Goal: Task Accomplishment & Management: Complete application form

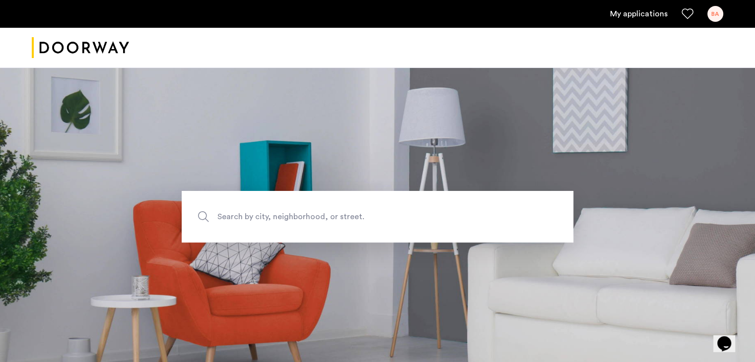
click at [636, 16] on link "My applications" at bounding box center [639, 14] width 58 height 12
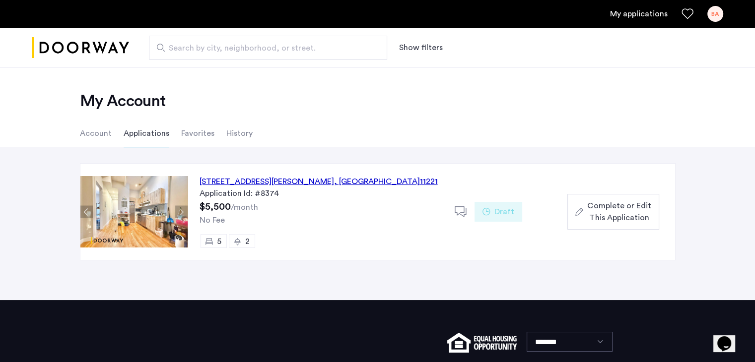
click at [621, 223] on span "Complete or Edit This Application" at bounding box center [619, 212] width 64 height 24
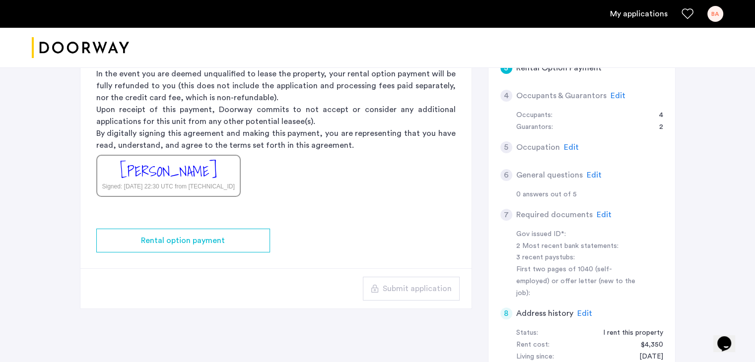
scroll to position [282, 0]
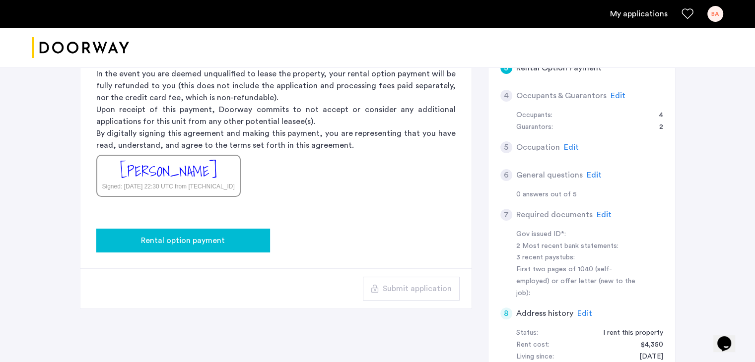
click at [219, 238] on span "Rental option payment" at bounding box center [183, 241] width 84 height 12
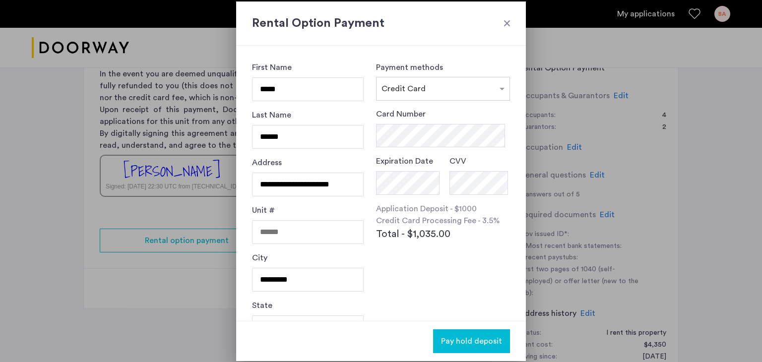
click at [505, 29] on h2 "Rental Option Payment" at bounding box center [381, 23] width 258 height 18
click at [517, 22] on div "Rental Option Payment" at bounding box center [381, 23] width 290 height 44
click at [508, 22] on div at bounding box center [507, 23] width 10 height 10
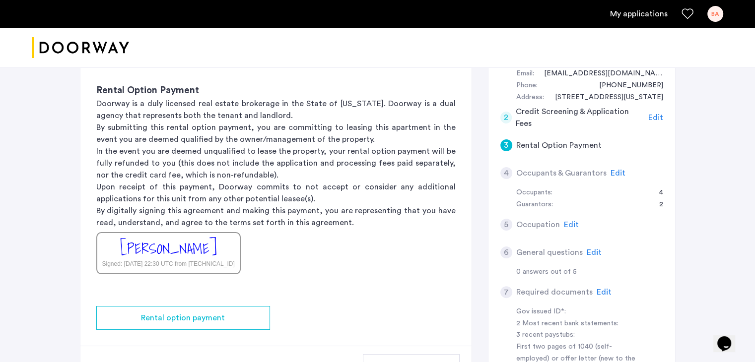
scroll to position [79, 0]
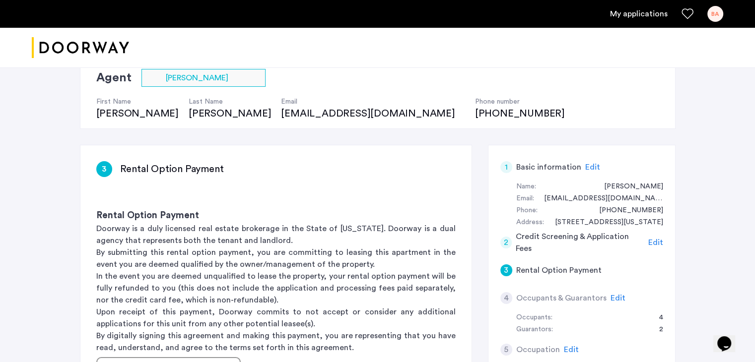
click at [585, 167] on span "Edit" at bounding box center [592, 167] width 15 height 8
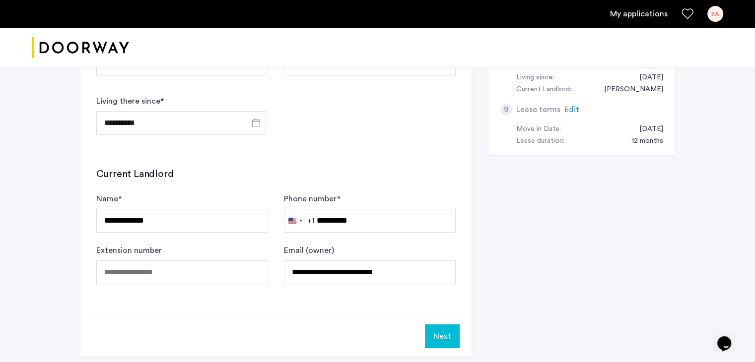
scroll to position [559, 0]
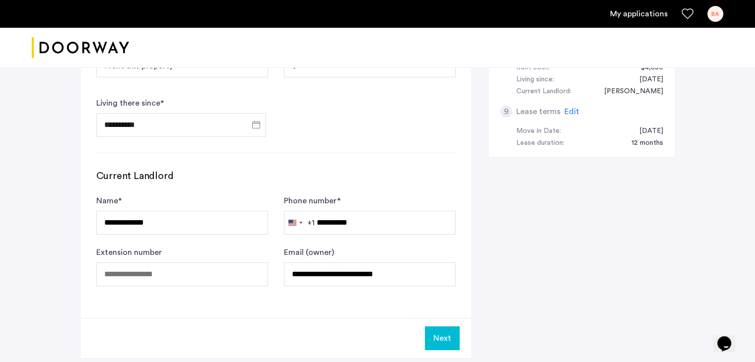
click at [438, 332] on button "Next" at bounding box center [442, 339] width 35 height 24
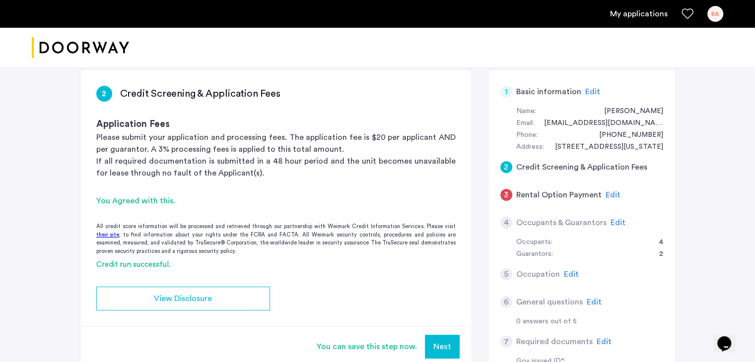
scroll to position [194, 0]
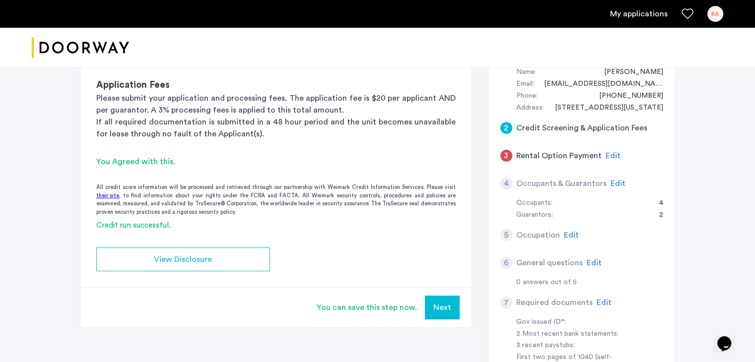
click at [449, 302] on button "Next" at bounding box center [442, 308] width 35 height 24
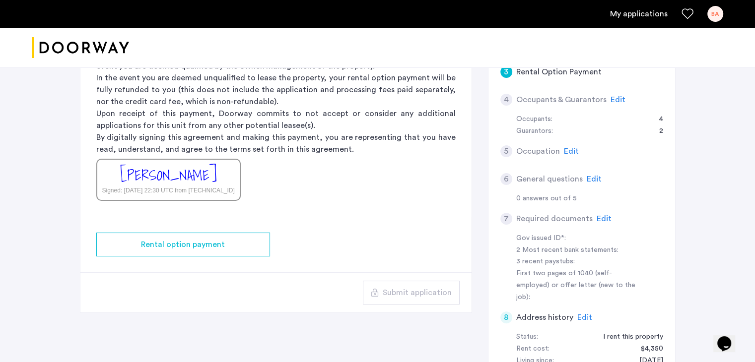
scroll to position [278, 0]
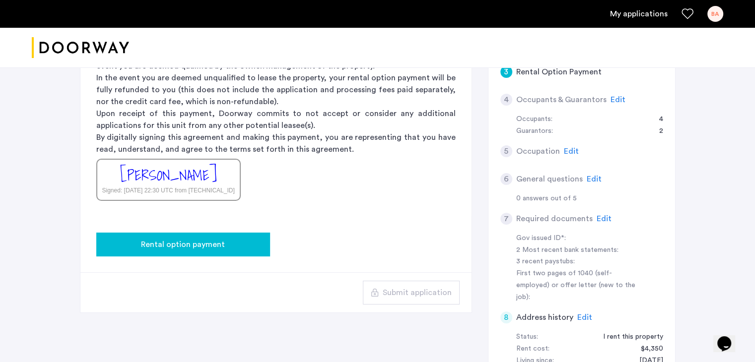
click at [197, 247] on span "Rental option payment" at bounding box center [183, 245] width 84 height 12
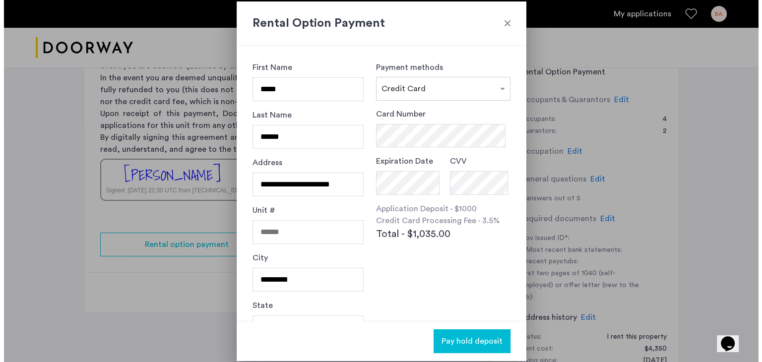
scroll to position [0, 0]
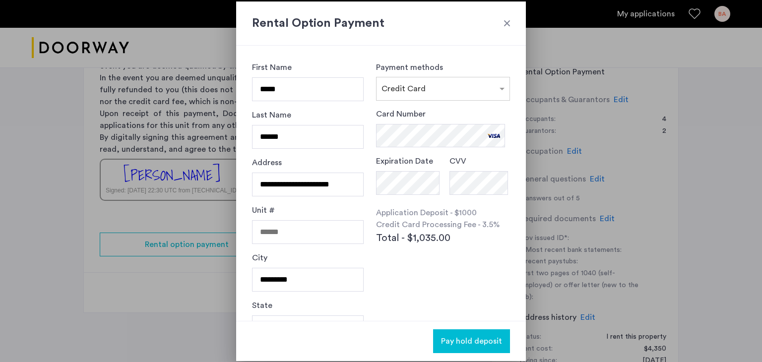
click at [429, 270] on div "Card Number Expiration Date CVV Application Deposit - $1000 Credit Card Process…" at bounding box center [443, 199] width 134 height 183
click at [474, 337] on span "Pay hold deposit" at bounding box center [471, 341] width 61 height 12
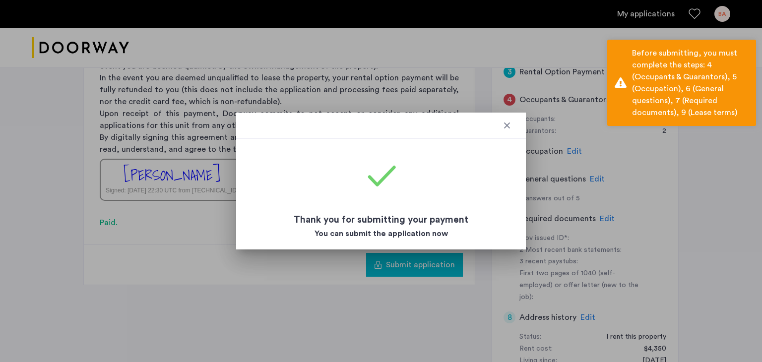
click at [504, 127] on div at bounding box center [507, 126] width 10 height 10
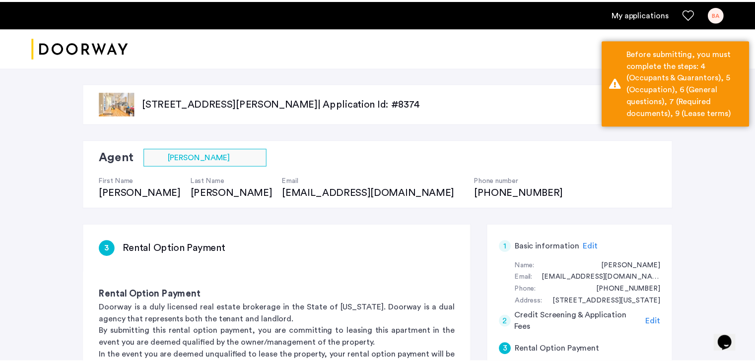
scroll to position [278, 0]
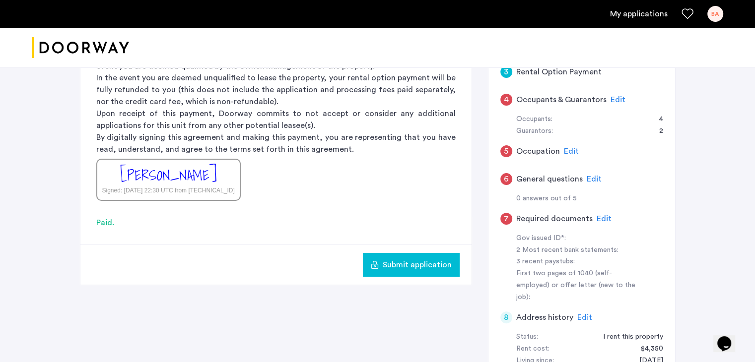
drag, startPoint x: 419, startPoint y: 266, endPoint x: 383, endPoint y: 192, distance: 82.8
click at [383, 192] on app-rental-option-payment "3 Rental Option Payment Rental Option Payment Doorway is a duly licensed real e…" at bounding box center [275, 116] width 391 height 338
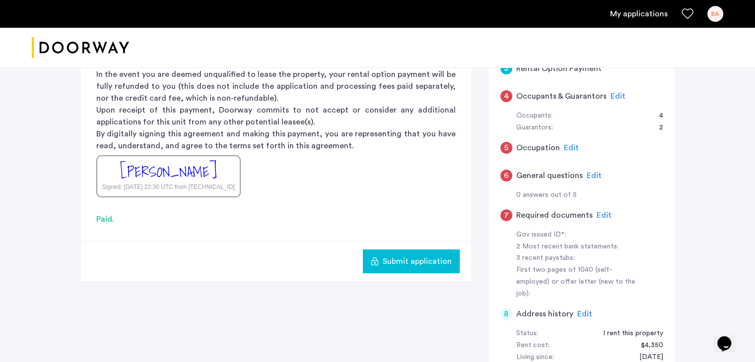
scroll to position [228, 0]
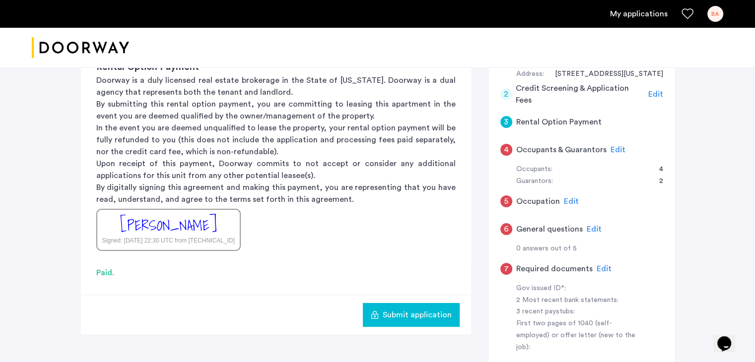
click at [613, 146] on span "Edit" at bounding box center [617, 150] width 15 height 8
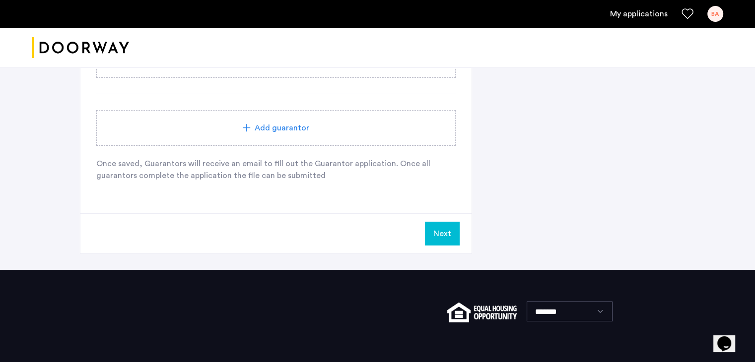
scroll to position [1457, 0]
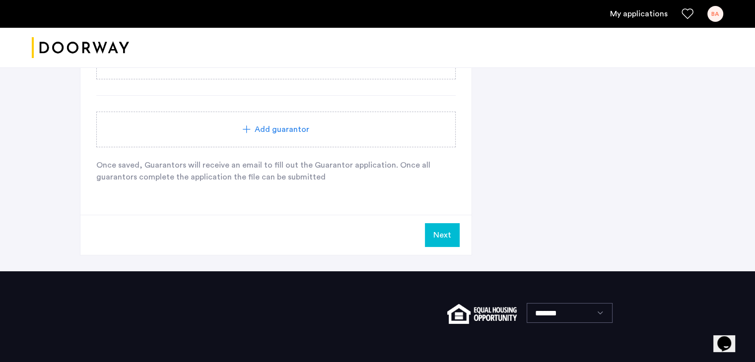
click at [443, 235] on button "Next" at bounding box center [442, 235] width 35 height 24
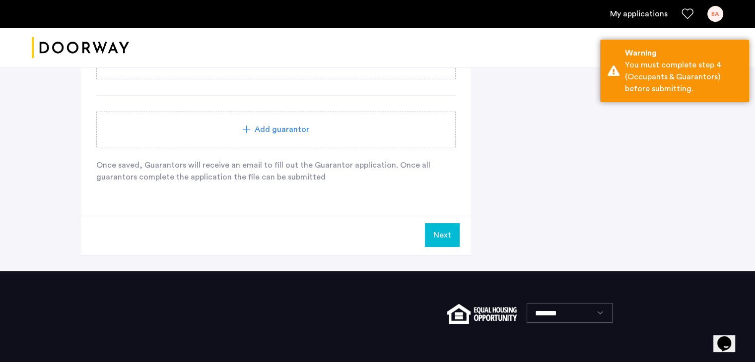
click at [449, 228] on button "Next" at bounding box center [442, 235] width 35 height 24
click at [437, 230] on button "Next" at bounding box center [442, 235] width 35 height 24
click at [291, 124] on span "Add guarantor" at bounding box center [282, 130] width 55 height 12
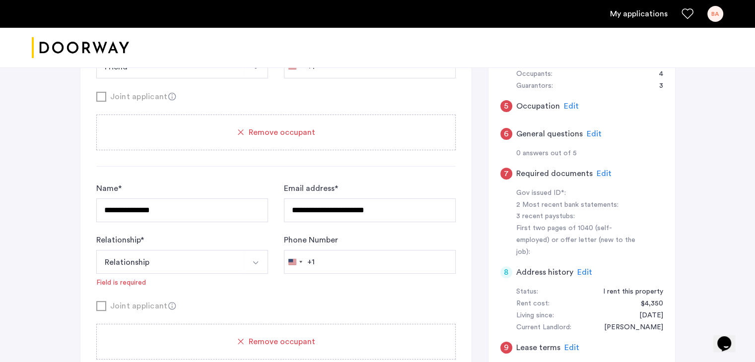
scroll to position [415, 0]
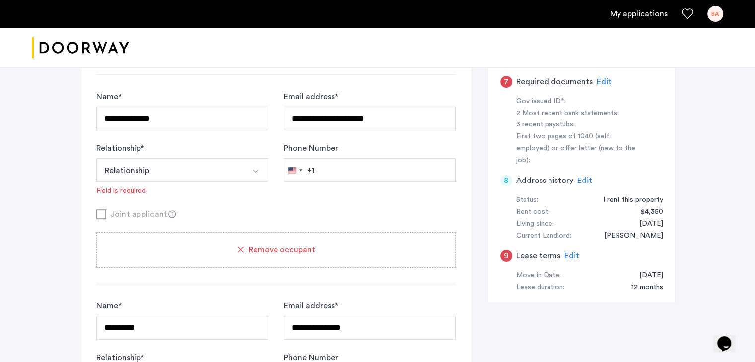
click at [173, 172] on button "Relationship" at bounding box center [170, 170] width 148 height 24
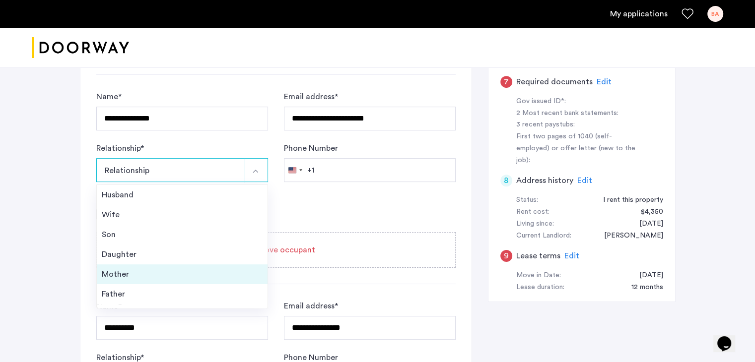
scroll to position [35, 0]
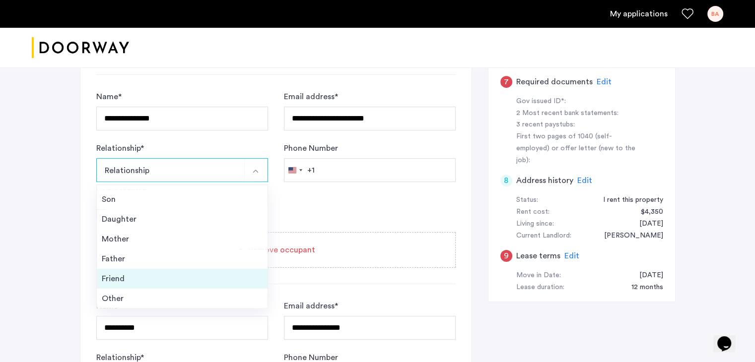
click at [119, 274] on div "Friend" at bounding box center [182, 279] width 161 height 12
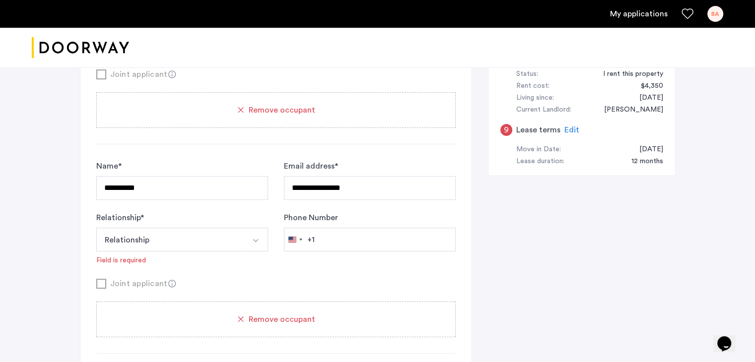
scroll to position [584, 0]
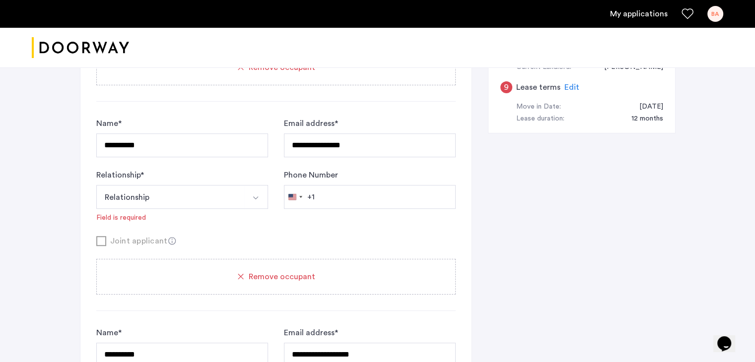
click at [167, 189] on button "Relationship" at bounding box center [170, 197] width 148 height 24
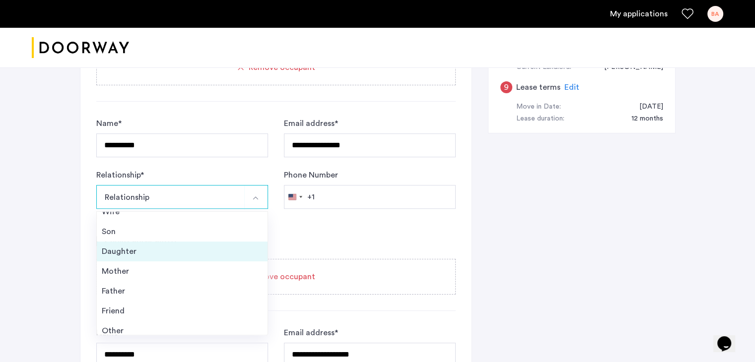
scroll to position [35, 0]
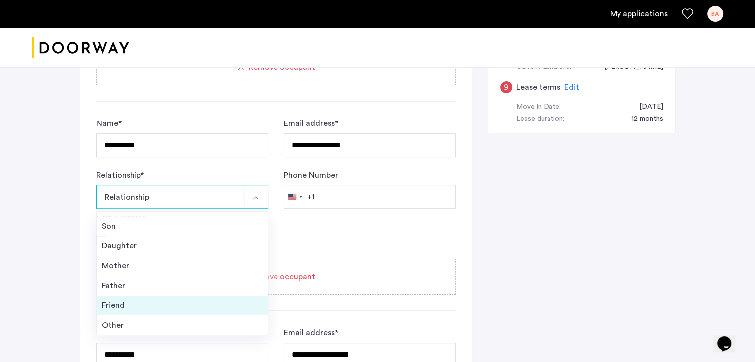
click at [122, 307] on div "Friend" at bounding box center [182, 306] width 161 height 12
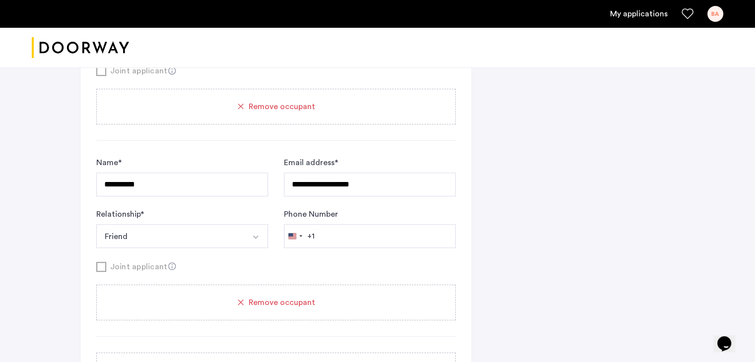
scroll to position [740, 0]
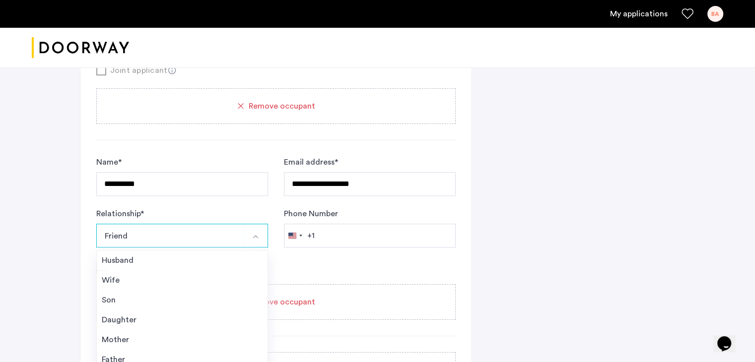
click at [64, 241] on div "**********" at bounding box center [377, 229] width 755 height 1804
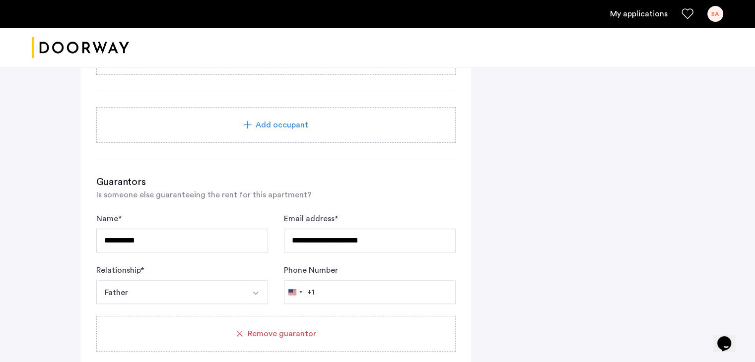
scroll to position [1008, 0]
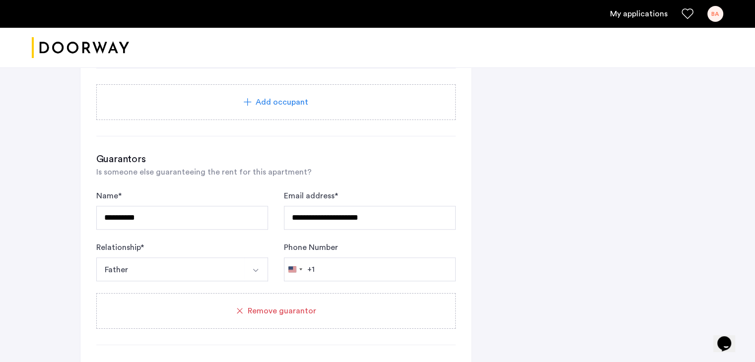
click at [143, 267] on button "Father" at bounding box center [170, 270] width 148 height 24
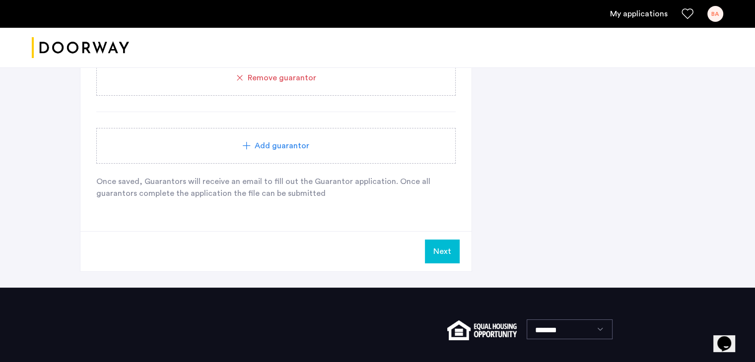
scroll to position [1598, 0]
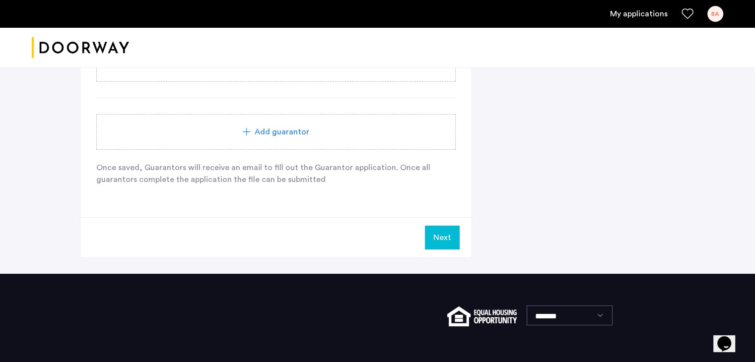
click at [428, 234] on button "Next" at bounding box center [442, 238] width 35 height 24
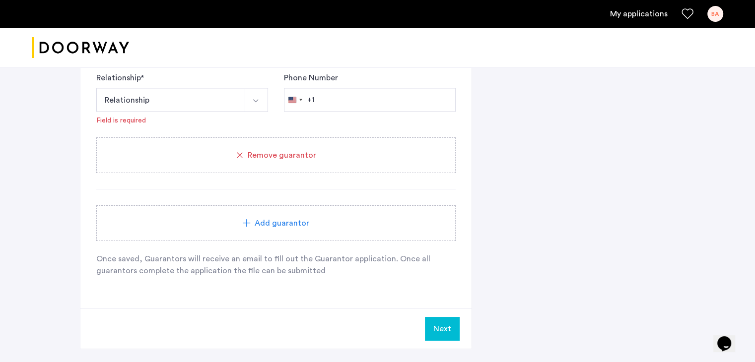
scroll to position [1532, 0]
click at [448, 325] on button "Next" at bounding box center [442, 331] width 35 height 24
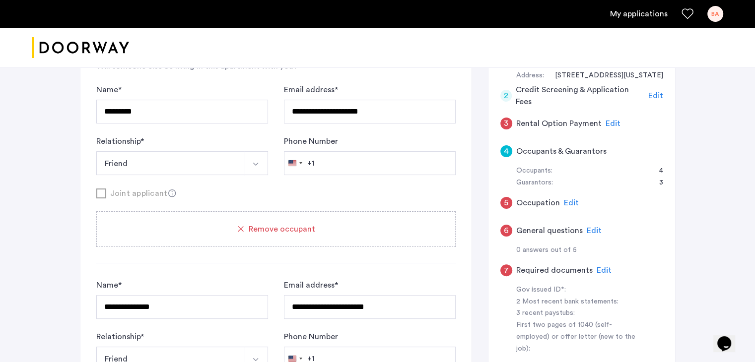
scroll to position [226, 0]
click at [578, 200] on div "5 Occupation Edit" at bounding box center [581, 204] width 163 height 28
click at [569, 204] on span "Edit" at bounding box center [571, 204] width 15 height 8
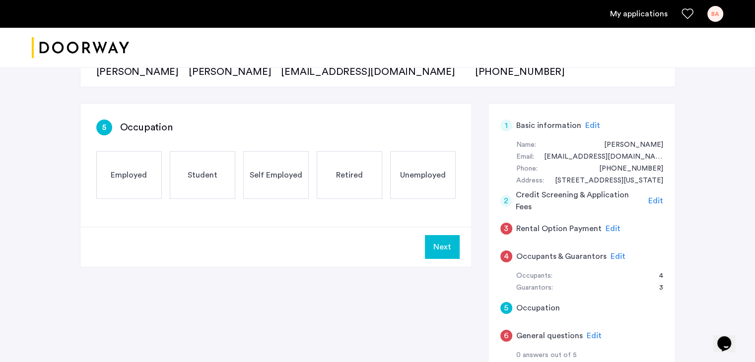
scroll to position [119, 0]
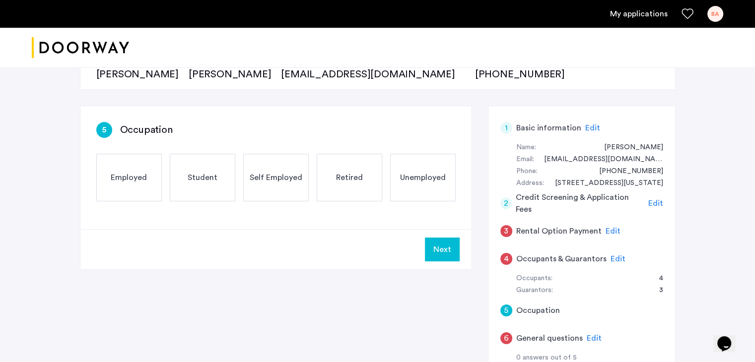
click at [114, 172] on span "Employed" at bounding box center [129, 178] width 36 height 12
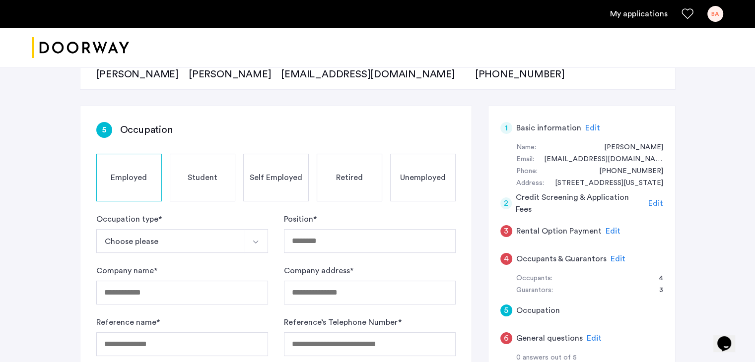
click at [166, 243] on button "Choose please" at bounding box center [170, 241] width 148 height 24
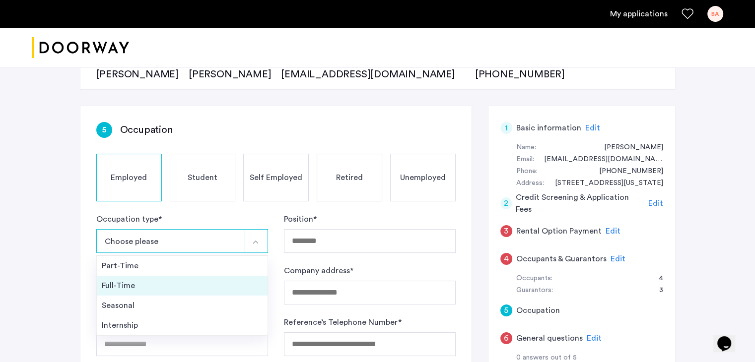
click at [146, 286] on div "Full-Time" at bounding box center [182, 286] width 161 height 12
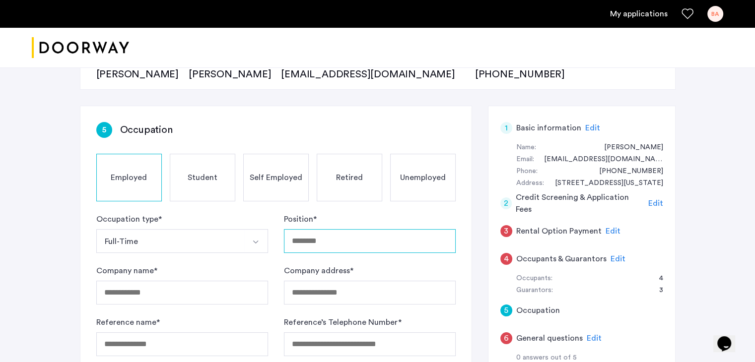
click at [340, 245] on input "Position *" at bounding box center [370, 241] width 172 height 24
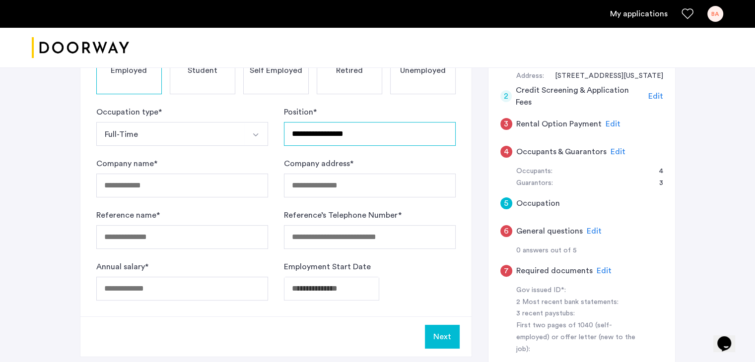
scroll to position [228, 0]
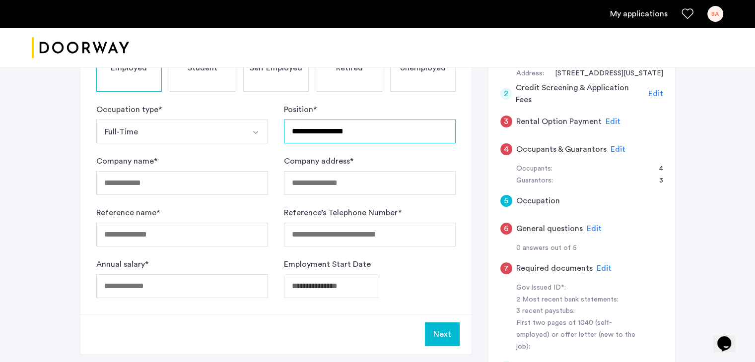
type input "**********"
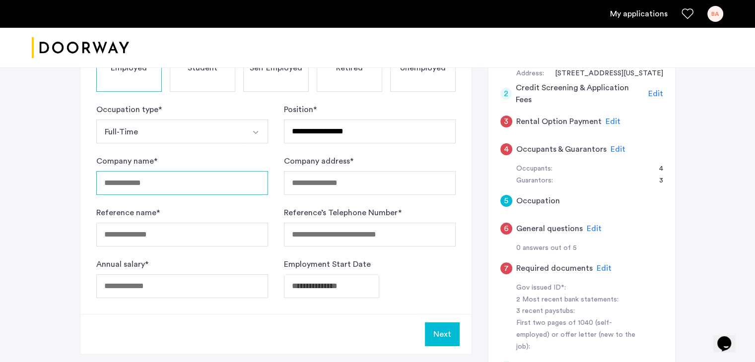
click at [160, 189] on input "Company name *" at bounding box center [182, 183] width 172 height 24
type input "**********"
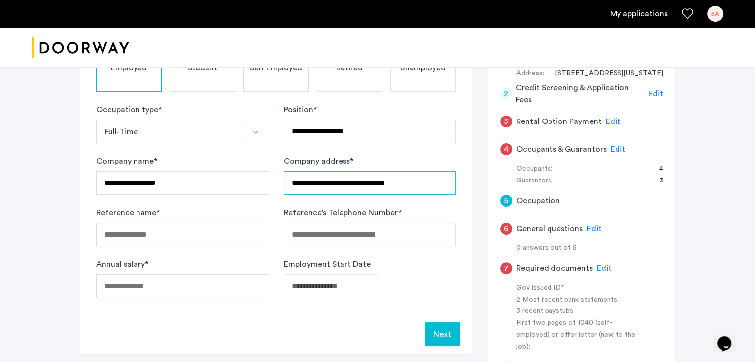
type input "**********"
click at [163, 230] on input "Reference name *" at bounding box center [182, 235] width 172 height 24
type input "**********"
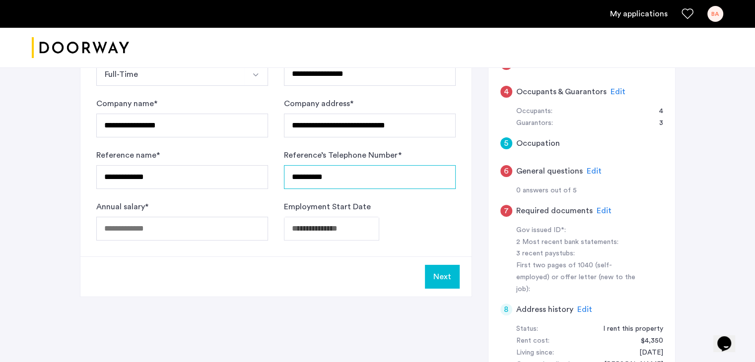
scroll to position [287, 0]
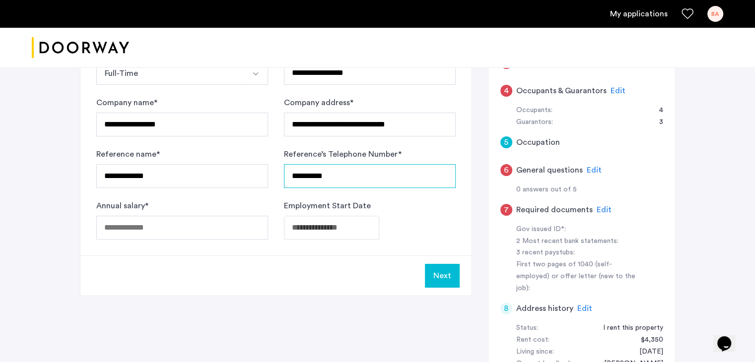
type input "**********"
click at [165, 224] on input "Annual salary *" at bounding box center [182, 228] width 172 height 24
click at [124, 223] on input "*****" at bounding box center [182, 228] width 172 height 24
click at [117, 230] on input "*****" at bounding box center [182, 228] width 172 height 24
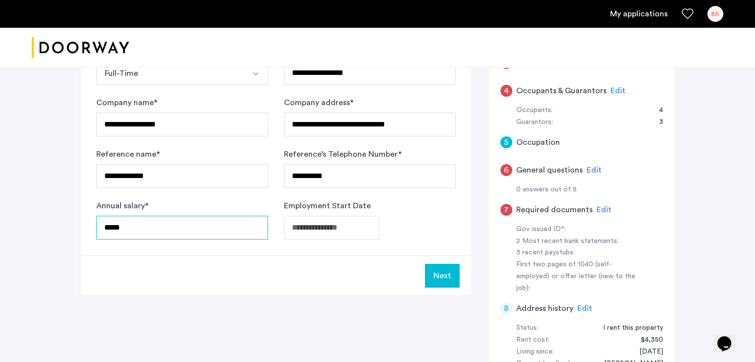
click at [117, 230] on input "*****" at bounding box center [182, 228] width 172 height 24
type input "*****"
click at [165, 250] on div "**********" at bounding box center [275, 97] width 391 height 318
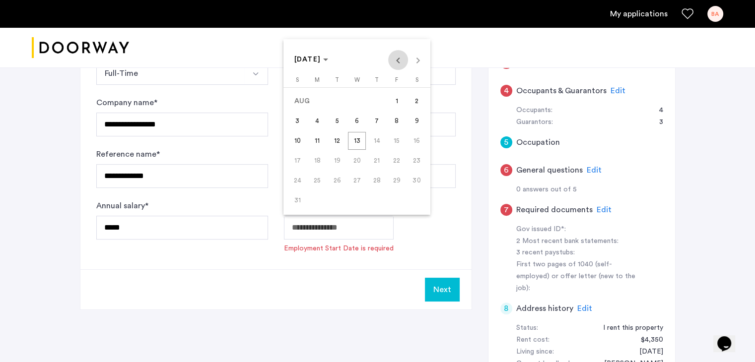
click at [395, 59] on span "Previous month" at bounding box center [398, 60] width 20 height 20
click at [328, 60] on icon "Choose month and year" at bounding box center [325, 60] width 5 height 2
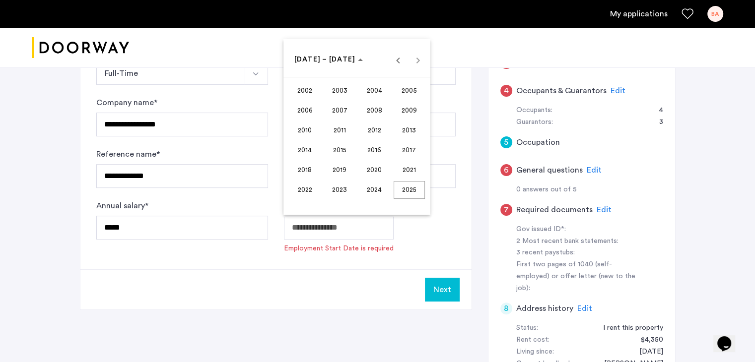
click at [302, 189] on span "2022" at bounding box center [304, 190] width 31 height 18
click at [314, 128] on span "MAY" at bounding box center [304, 131] width 31 height 18
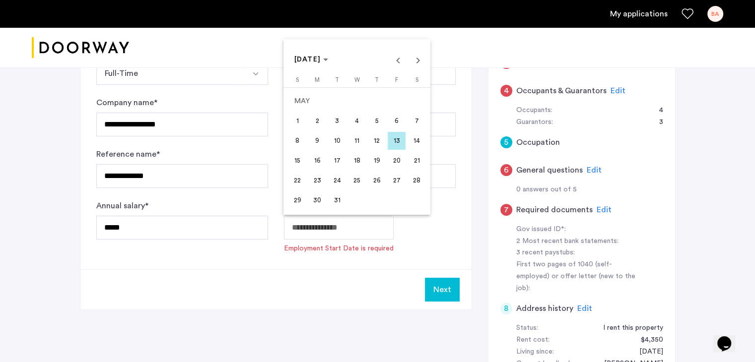
click at [402, 141] on span "13" at bounding box center [397, 141] width 18 height 18
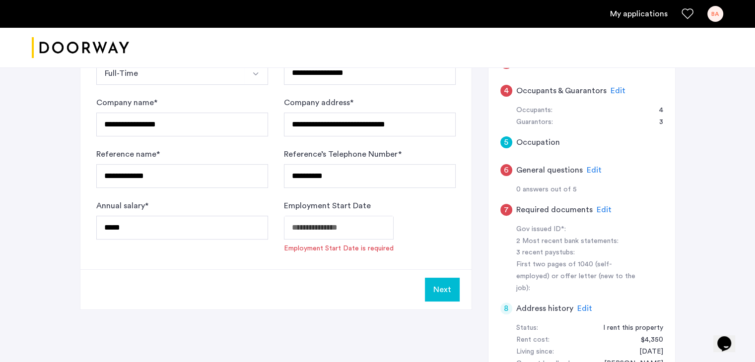
type input "**********"
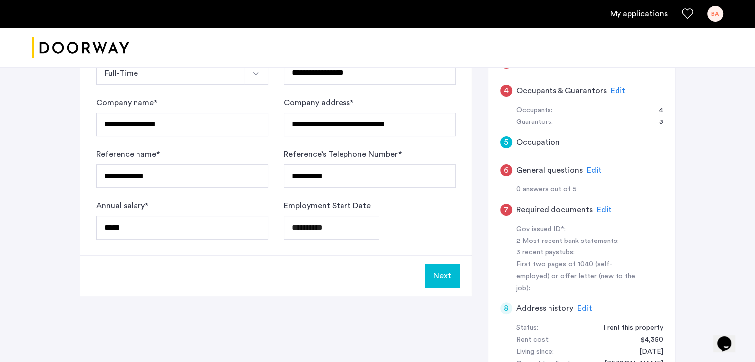
click at [427, 272] on button "Next" at bounding box center [442, 276] width 35 height 24
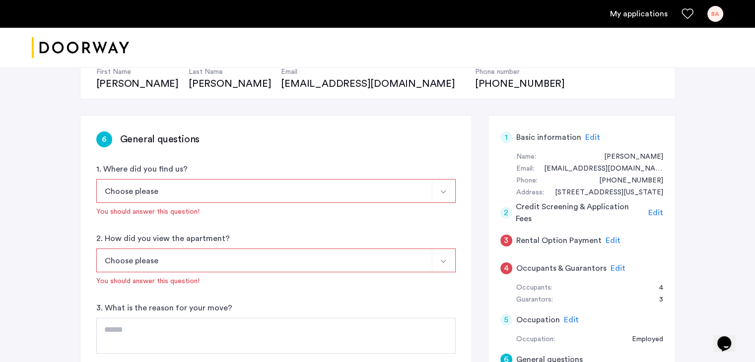
scroll to position [109, 0]
click at [175, 197] on button "Choose please" at bounding box center [264, 191] width 336 height 24
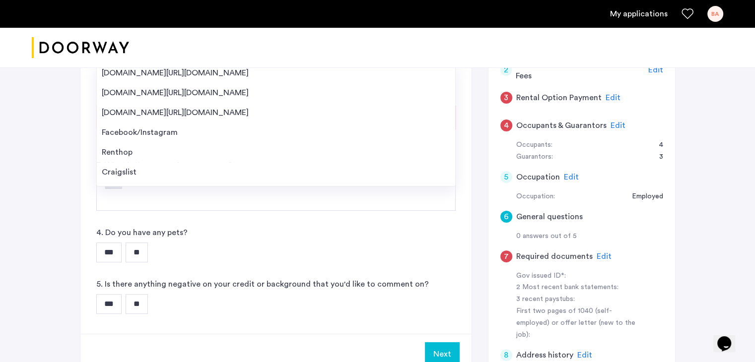
scroll to position [220, 0]
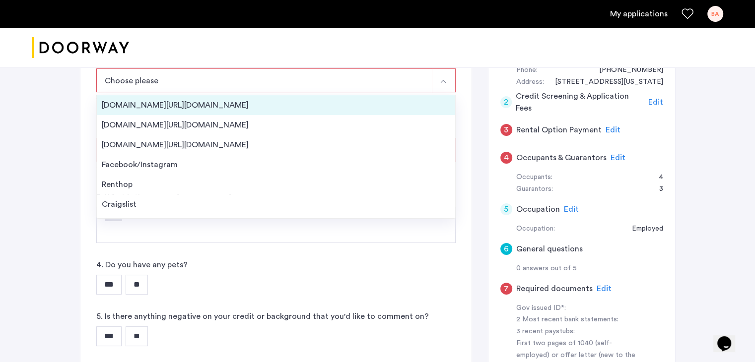
click at [181, 112] on li "[DOMAIN_NAME][URL][DOMAIN_NAME]" at bounding box center [276, 105] width 358 height 20
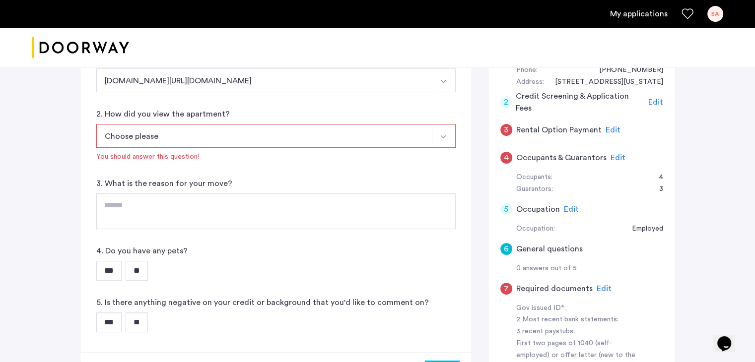
click at [156, 134] on button "Choose please" at bounding box center [264, 136] width 336 height 24
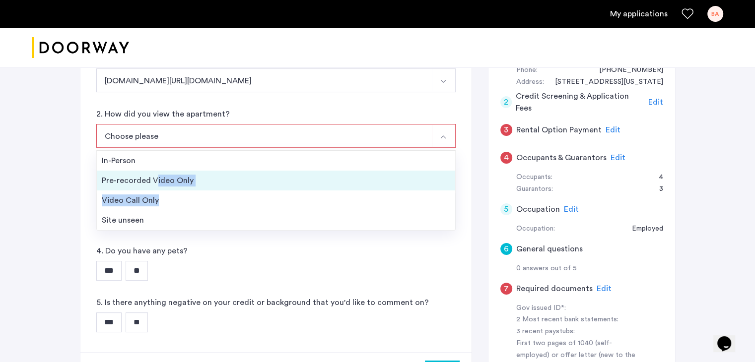
drag, startPoint x: 165, startPoint y: 200, endPoint x: 155, endPoint y: 178, distance: 23.7
click at [155, 178] on ul "In-Person Pre-recorded Video Only Video Call Only Site unseen" at bounding box center [275, 190] width 359 height 80
click at [133, 177] on div "Pre-recorded Video Only" at bounding box center [276, 181] width 348 height 12
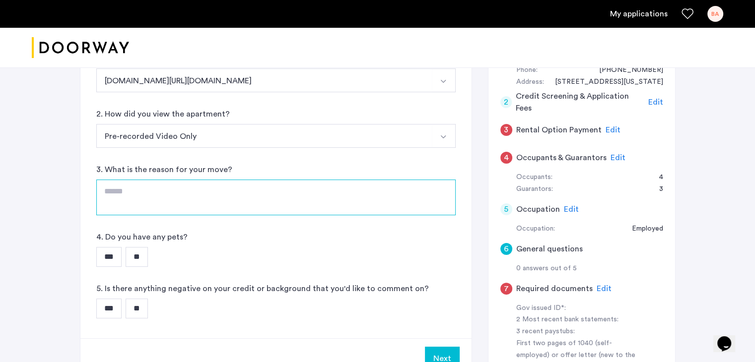
click at [119, 192] on textarea at bounding box center [275, 198] width 359 height 36
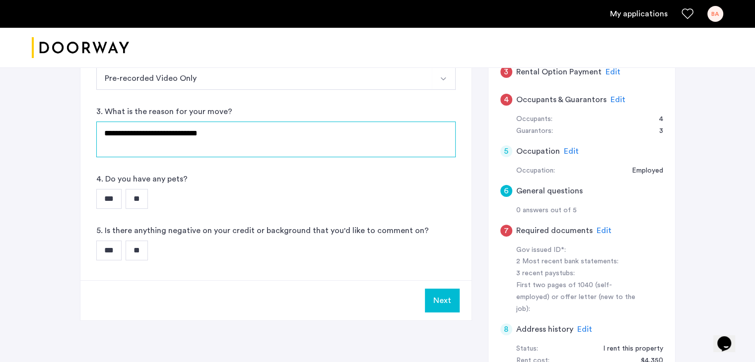
scroll to position [281, 0]
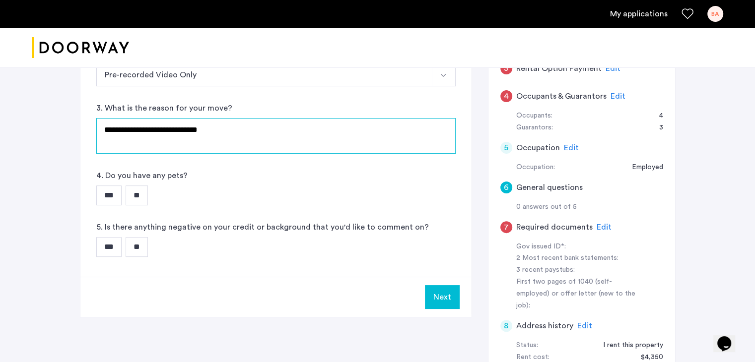
type textarea "**********"
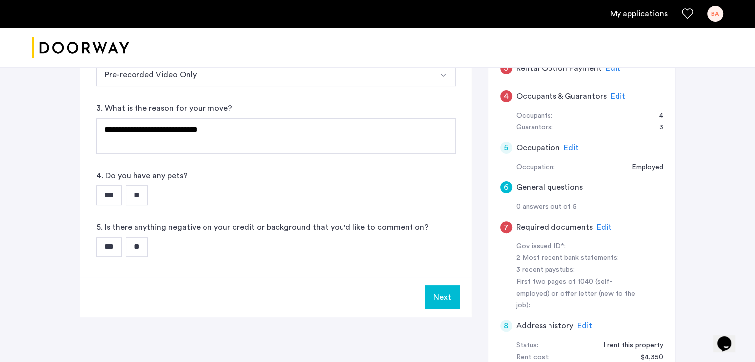
click at [135, 194] on input "**" at bounding box center [137, 196] width 22 height 20
click at [143, 241] on input "**" at bounding box center [137, 247] width 22 height 20
click at [435, 302] on button "Next" at bounding box center [442, 297] width 35 height 24
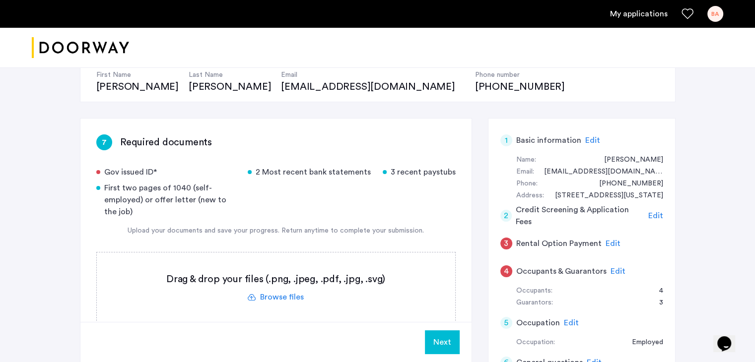
scroll to position [190, 0]
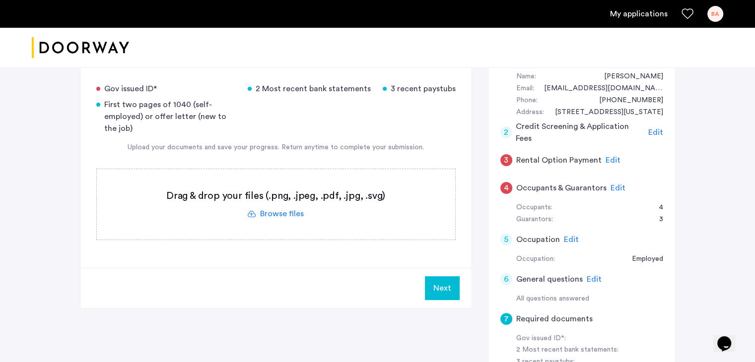
click at [263, 217] on label at bounding box center [276, 204] width 358 height 70
click at [0, 0] on input "file" at bounding box center [0, 0] width 0 height 0
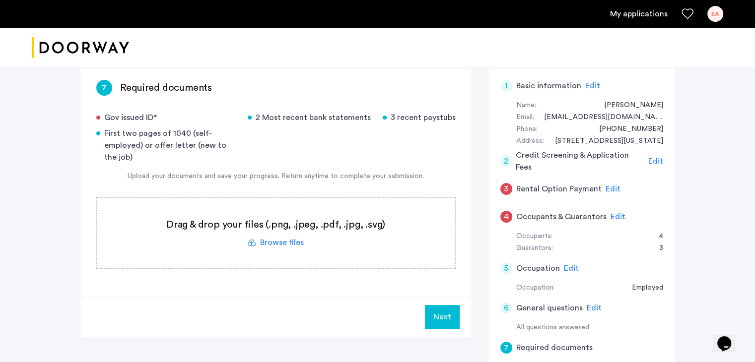
scroll to position [160, 0]
click at [275, 245] on label at bounding box center [276, 234] width 358 height 70
click at [0, 0] on input "file" at bounding box center [0, 0] width 0 height 0
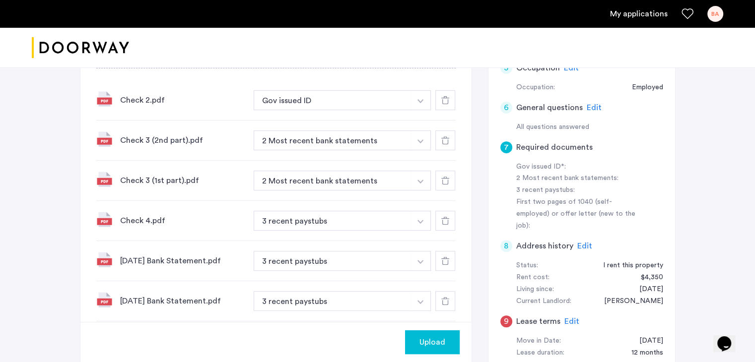
scroll to position [361, 0]
click at [330, 137] on button "2 Most recent bank statements" at bounding box center [333, 141] width 158 height 20
click at [418, 103] on img "button" at bounding box center [420, 101] width 6 height 4
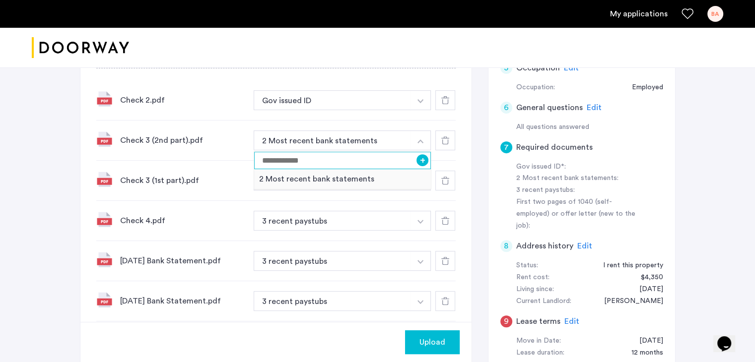
click at [348, 159] on input at bounding box center [342, 160] width 177 height 17
type input "*"
type input "*******"
click at [51, 180] on div "[STREET_ADDRESS][PERSON_NAME] | Application Id: #8374 $5500 /month Agent Select…" at bounding box center [377, 110] width 755 height 808
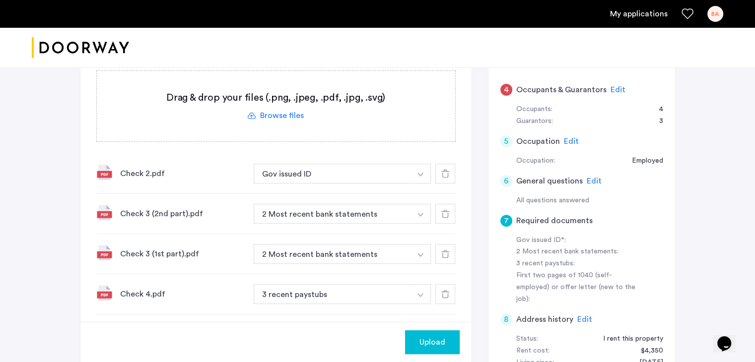
scroll to position [294, 0]
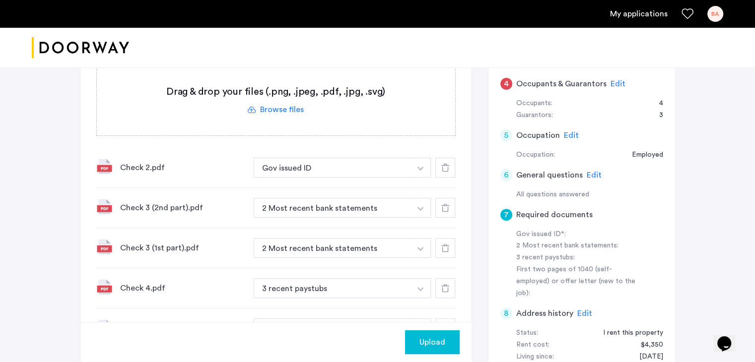
click at [423, 178] on button "button" at bounding box center [420, 168] width 20 height 20
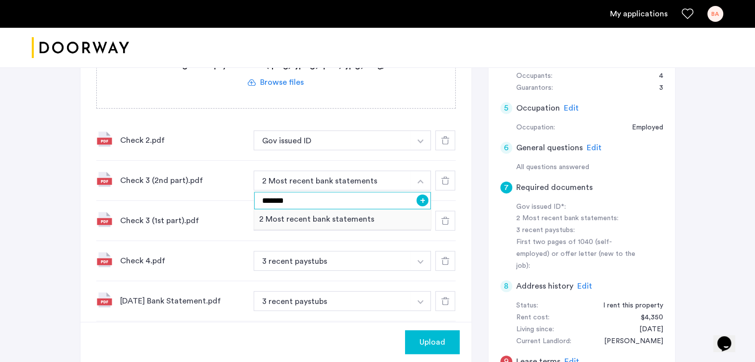
click at [273, 195] on input "*******" at bounding box center [342, 200] width 177 height 17
click at [422, 201] on button "+" at bounding box center [422, 201] width 12 height 12
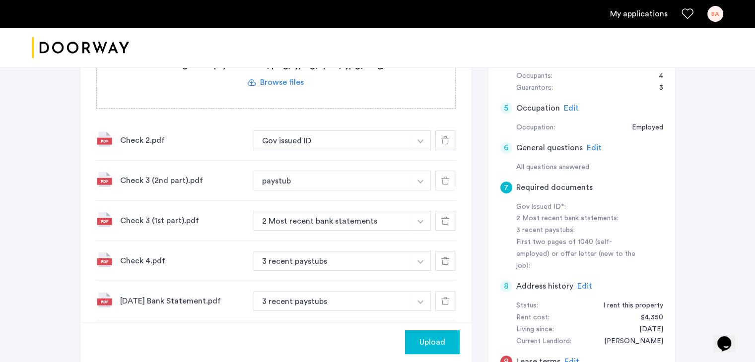
click at [421, 143] on img "button" at bounding box center [420, 141] width 6 height 4
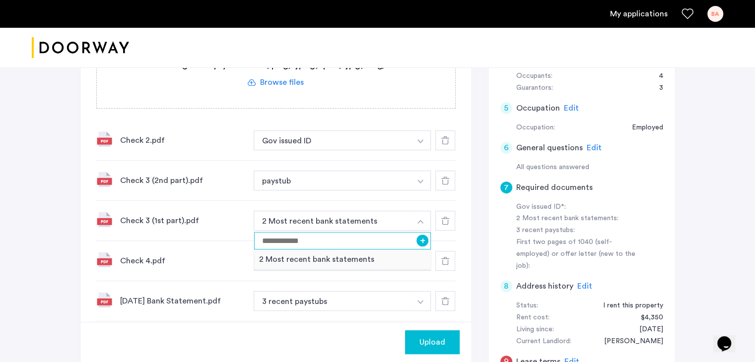
click at [370, 239] on input at bounding box center [342, 240] width 177 height 17
type input "*******"
click at [421, 241] on button "+" at bounding box center [422, 241] width 12 height 12
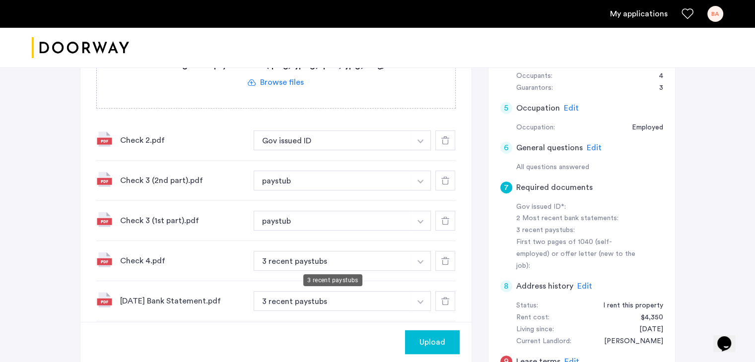
click at [337, 254] on button "3 recent paystubs" at bounding box center [333, 261] width 158 height 20
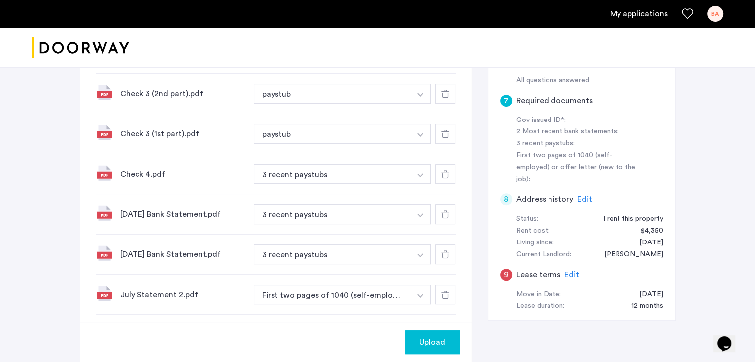
scroll to position [408, 0]
click at [424, 63] on button "button" at bounding box center [420, 53] width 20 height 20
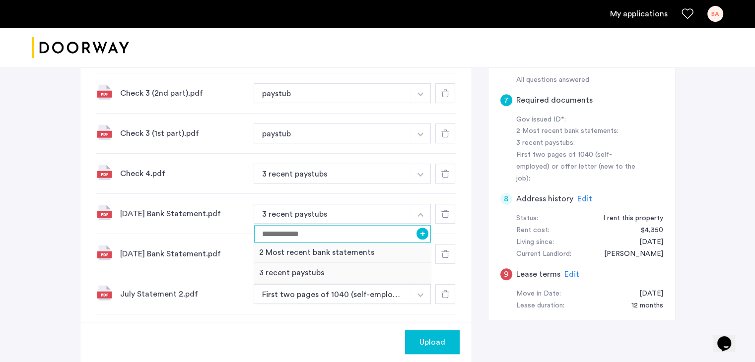
click at [325, 237] on input at bounding box center [342, 233] width 177 height 17
type input "**********"
click at [422, 233] on button "+" at bounding box center [422, 234] width 12 height 12
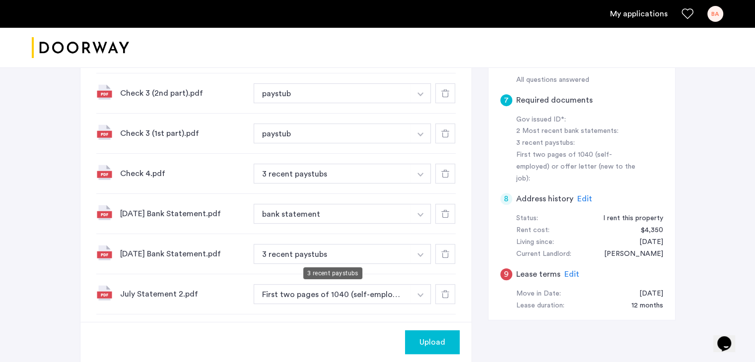
click at [321, 184] on button "3 recent paystubs" at bounding box center [333, 174] width 158 height 20
click at [425, 63] on button "button" at bounding box center [420, 53] width 20 height 20
click at [315, 272] on div "3 recent paystubs" at bounding box center [332, 273] width 59 height 12
click at [417, 63] on button "button" at bounding box center [420, 53] width 20 height 20
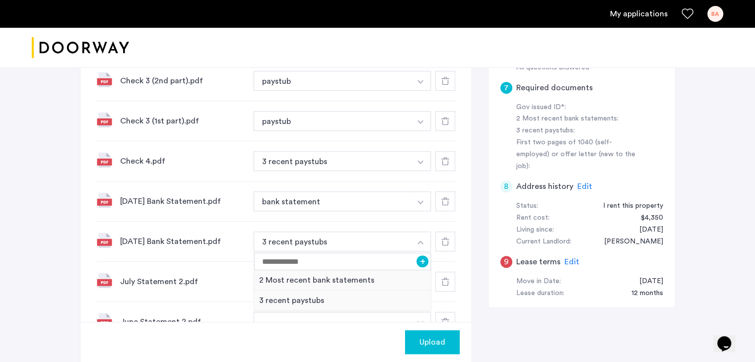
scroll to position [442, 0]
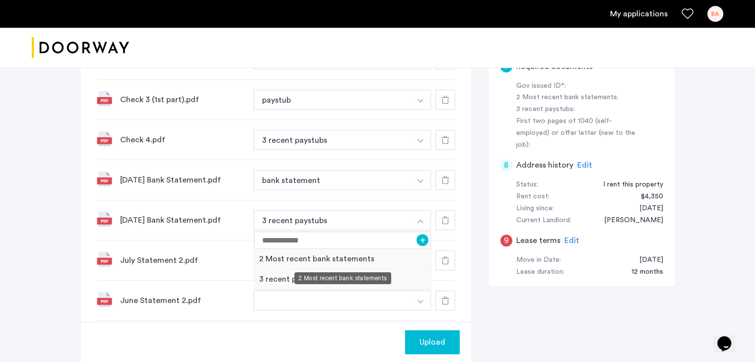
click at [332, 255] on div "2 Most recent bank statements" at bounding box center [342, 259] width 177 height 20
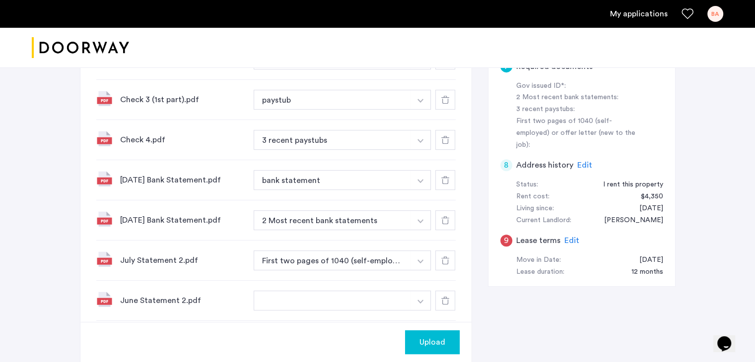
click at [422, 22] on img "button" at bounding box center [420, 20] width 6 height 4
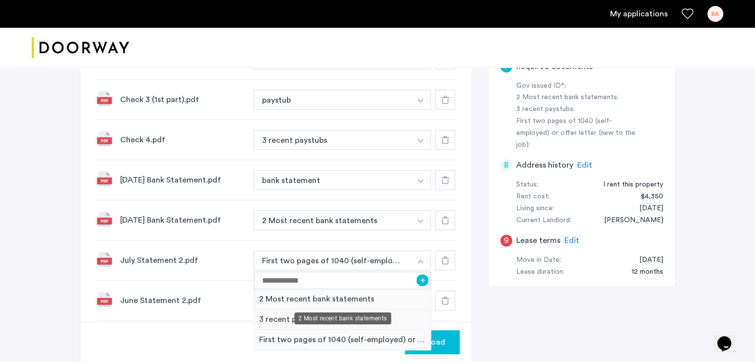
click at [324, 296] on div "2 Most recent bank statements" at bounding box center [342, 299] width 177 height 20
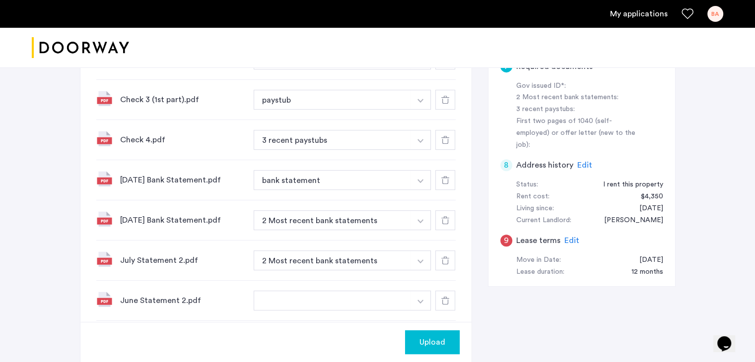
click at [358, 294] on button "button" at bounding box center [333, 301] width 158 height 20
click at [417, 29] on button "button" at bounding box center [420, 19] width 20 height 20
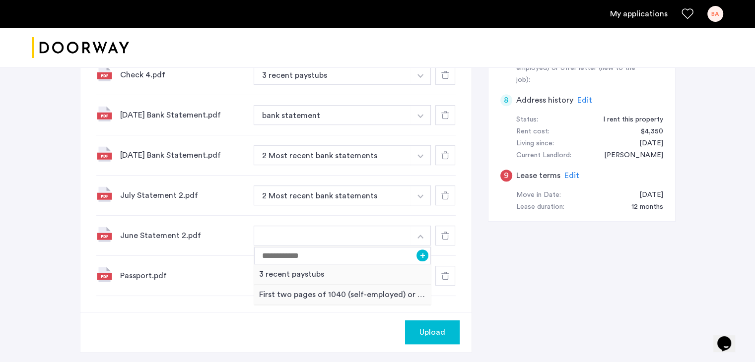
scroll to position [508, 0]
click at [304, 252] on input at bounding box center [342, 255] width 177 height 17
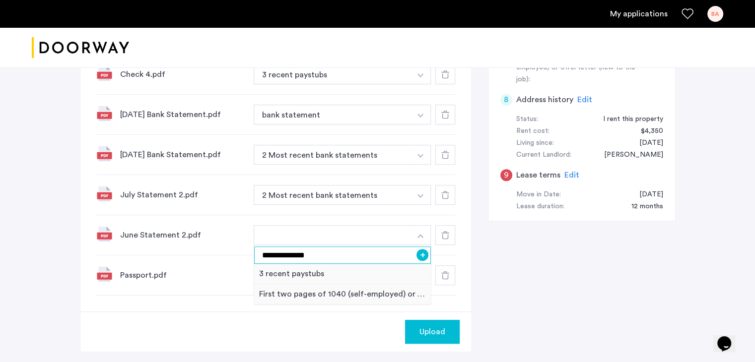
type input "**********"
click at [418, 253] on button "+" at bounding box center [422, 255] width 12 height 12
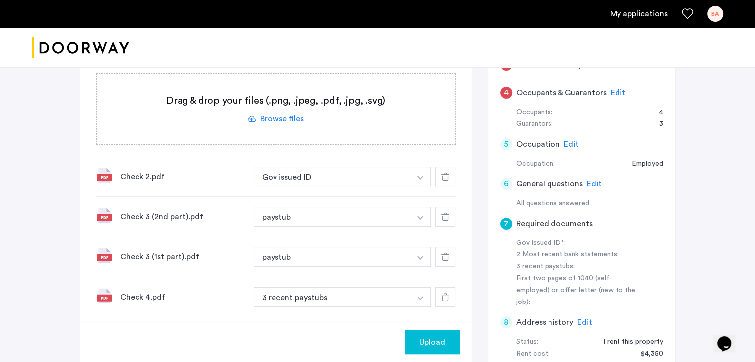
scroll to position [285, 0]
click at [420, 180] on button "button" at bounding box center [420, 176] width 20 height 20
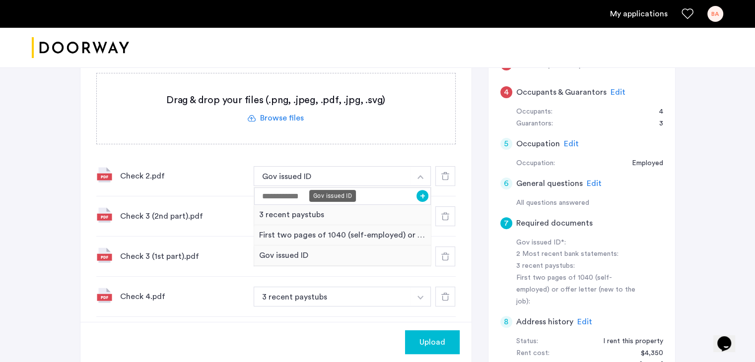
click at [317, 195] on div "Gov issued ID" at bounding box center [332, 196] width 47 height 12
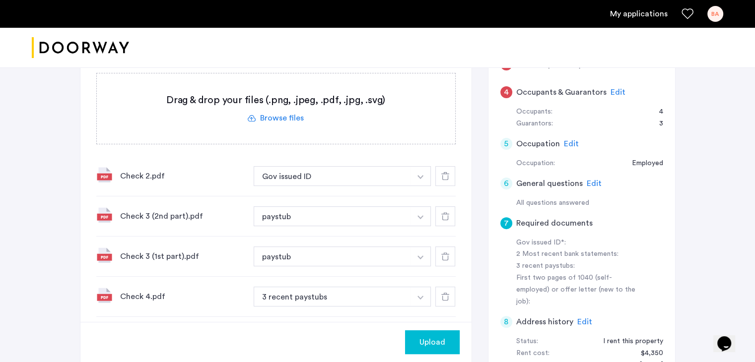
click at [416, 172] on button "button" at bounding box center [420, 176] width 20 height 20
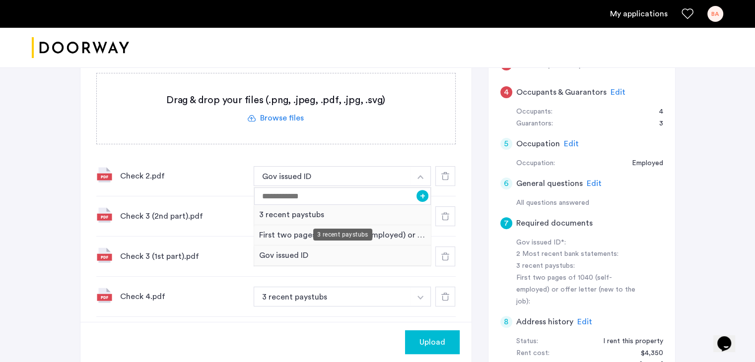
click at [318, 210] on div "3 recent paystubs" at bounding box center [342, 215] width 177 height 20
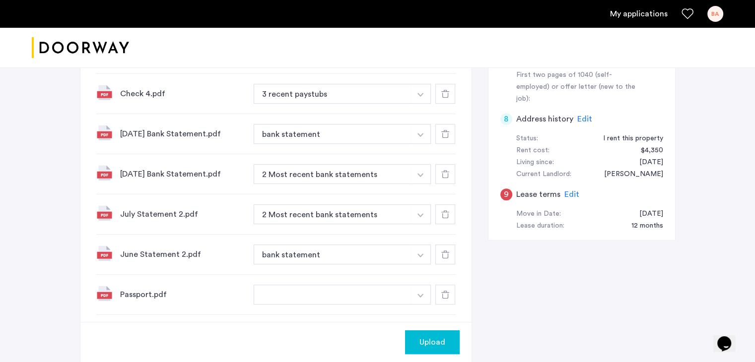
scroll to position [540, 0]
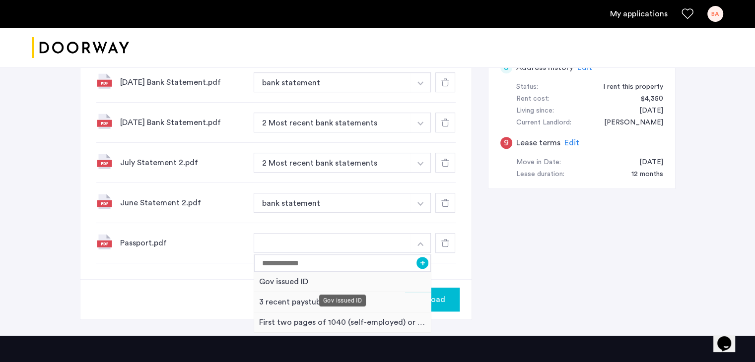
click at [294, 277] on div "Gov issued ID" at bounding box center [342, 282] width 177 height 20
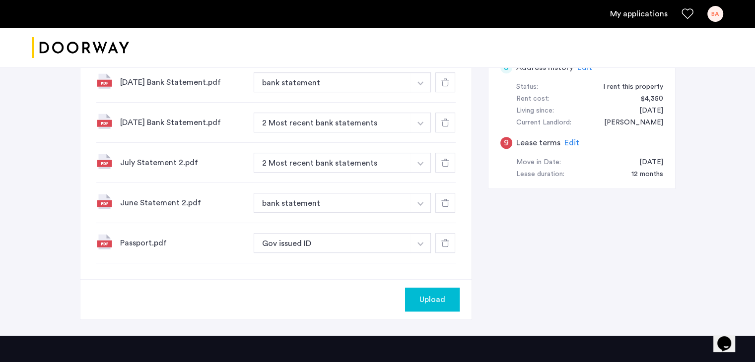
click at [423, 295] on span "Upload" at bounding box center [432, 300] width 26 height 12
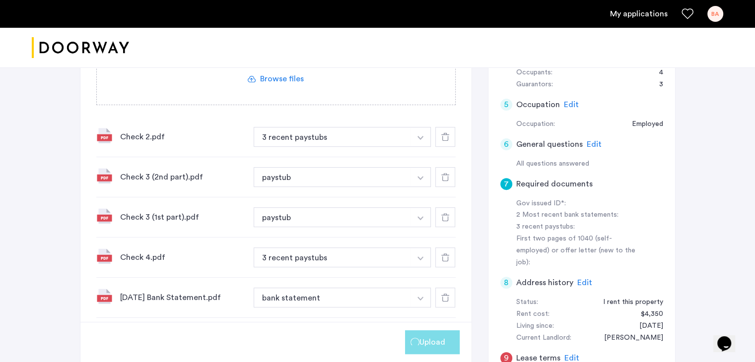
scroll to position [324, 0]
click at [423, 339] on span "Upload" at bounding box center [432, 342] width 26 height 12
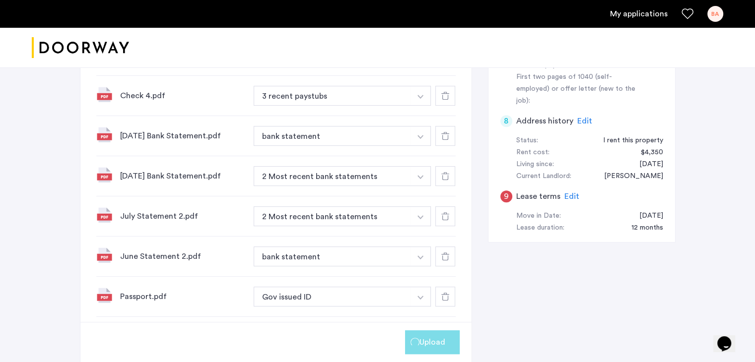
scroll to position [656, 0]
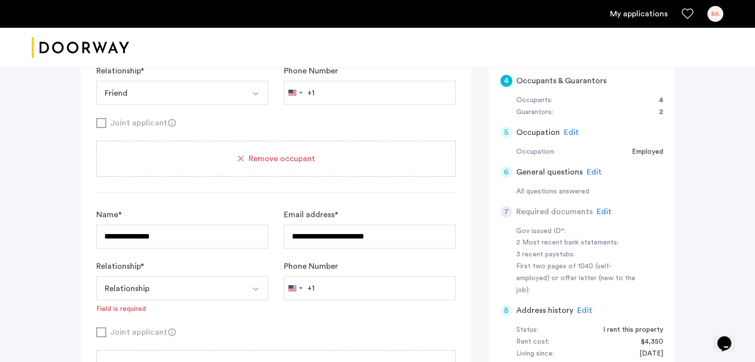
scroll to position [296, 0]
click at [597, 212] on span "Edit" at bounding box center [604, 213] width 15 height 8
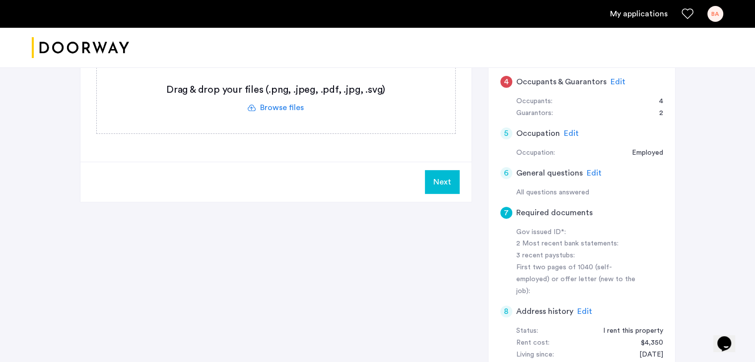
click at [439, 177] on button "Next" at bounding box center [442, 182] width 35 height 24
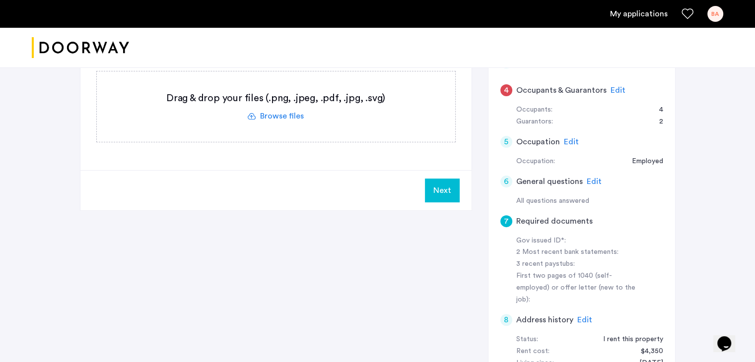
scroll to position [234, 0]
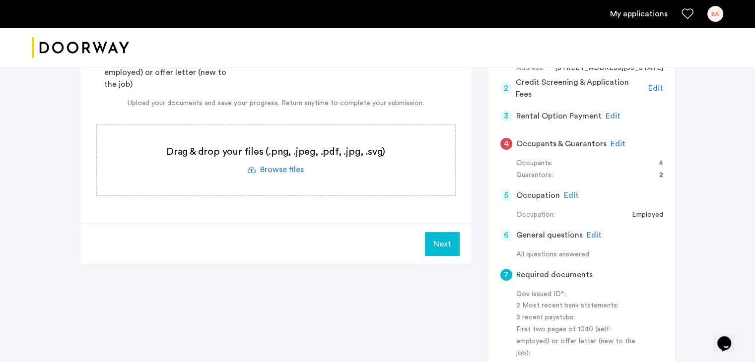
click at [616, 144] on span "Edit" at bounding box center [617, 144] width 15 height 8
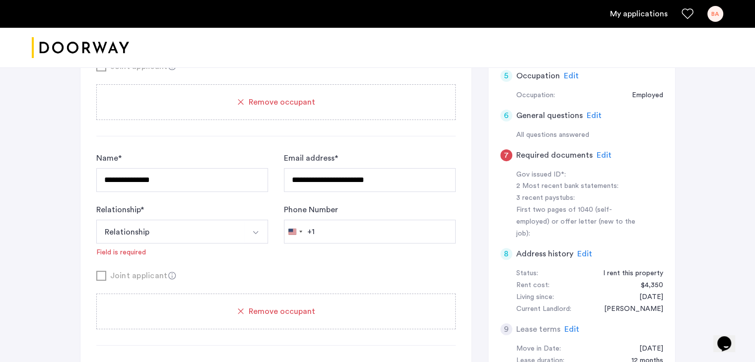
scroll to position [353, 0]
click at [504, 154] on div "7" at bounding box center [506, 155] width 12 height 12
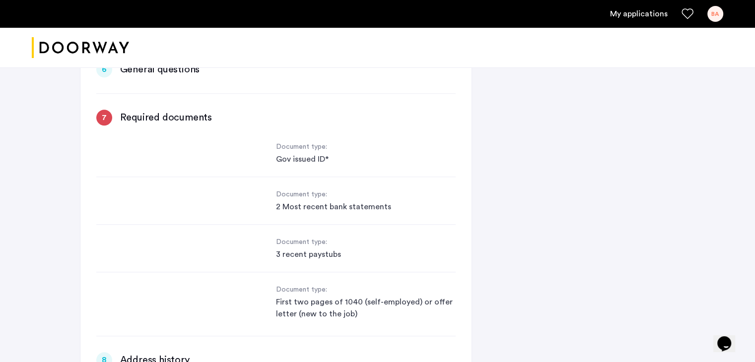
scroll to position [886, 0]
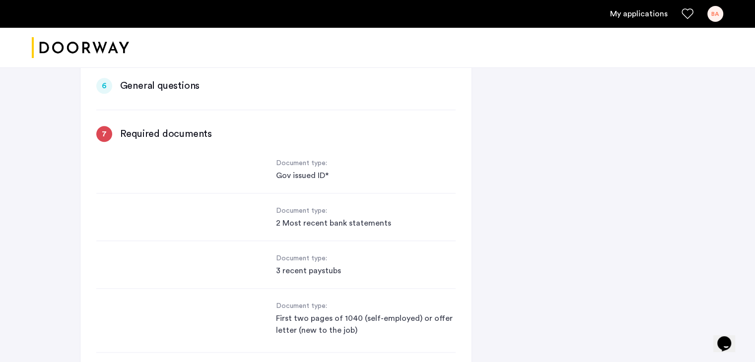
click at [261, 170] on div "Document type: Gov issued ID*" at bounding box center [275, 176] width 359 height 36
click at [104, 131] on div "7" at bounding box center [104, 134] width 16 height 16
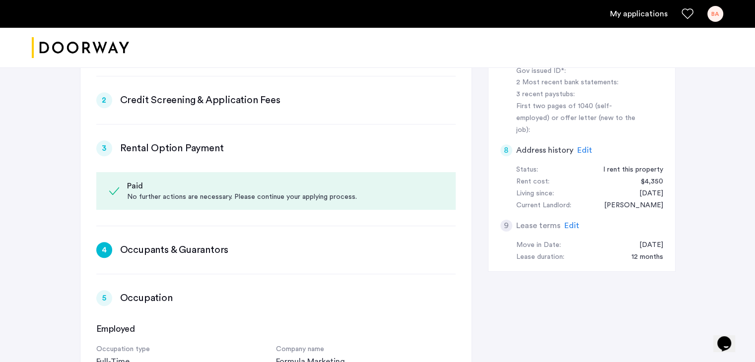
scroll to position [458, 0]
click at [105, 246] on div "4" at bounding box center [104, 250] width 16 height 16
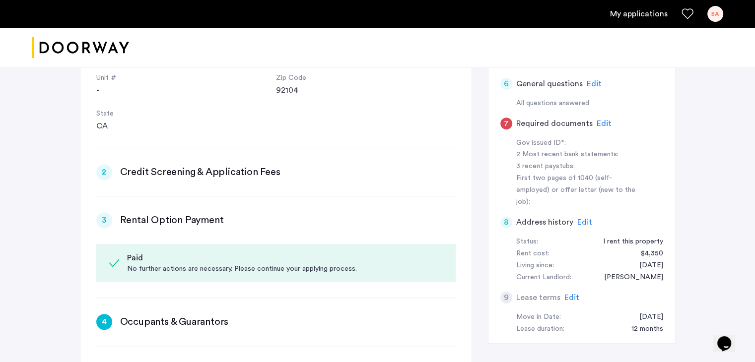
scroll to position [385, 0]
click at [597, 121] on span "Edit" at bounding box center [604, 124] width 15 height 8
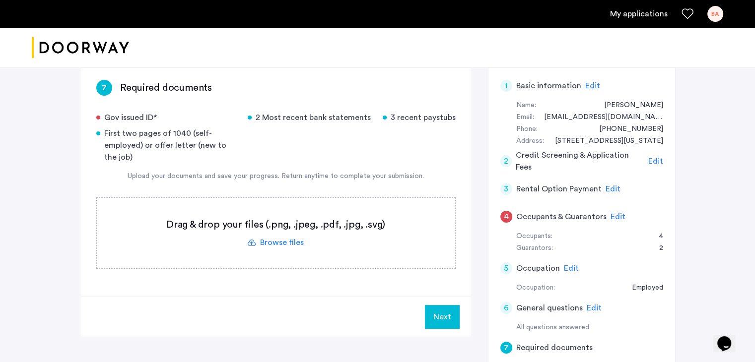
scroll to position [159, 0]
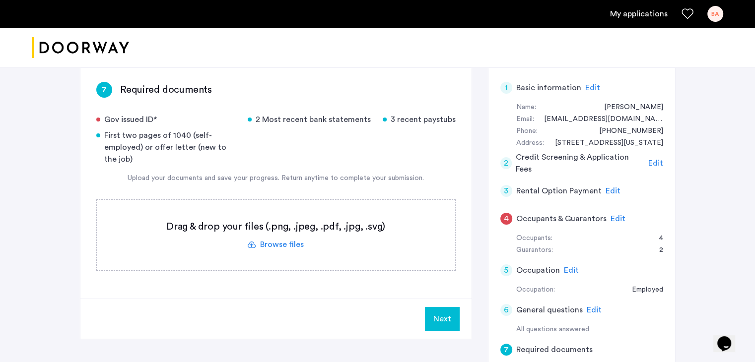
click at [276, 247] on label at bounding box center [276, 235] width 358 height 70
click at [0, 0] on input "file" at bounding box center [0, 0] width 0 height 0
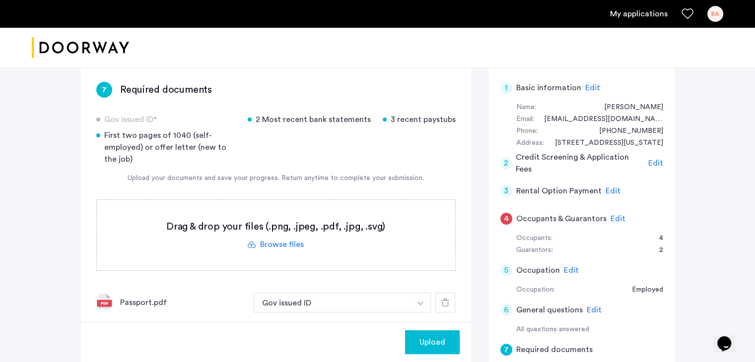
click at [429, 339] on span "Upload" at bounding box center [432, 342] width 26 height 12
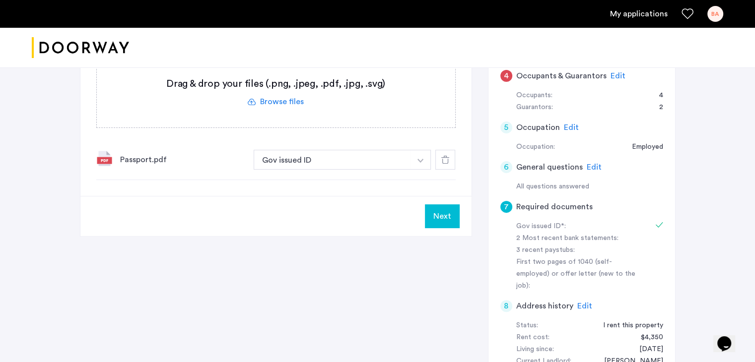
scroll to position [301, 0]
click at [439, 221] on button "Next" at bounding box center [442, 217] width 35 height 24
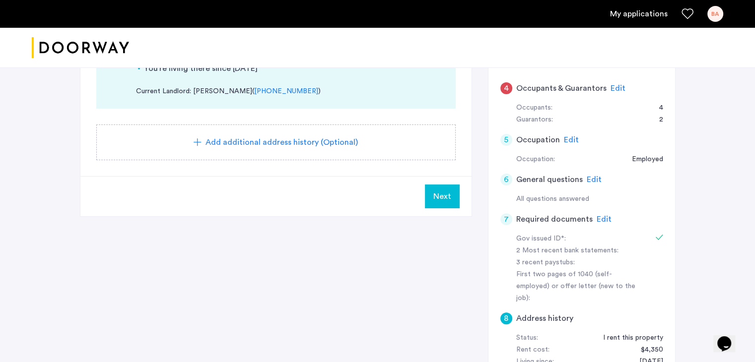
scroll to position [290, 0]
click at [602, 219] on span "Edit" at bounding box center [604, 219] width 15 height 8
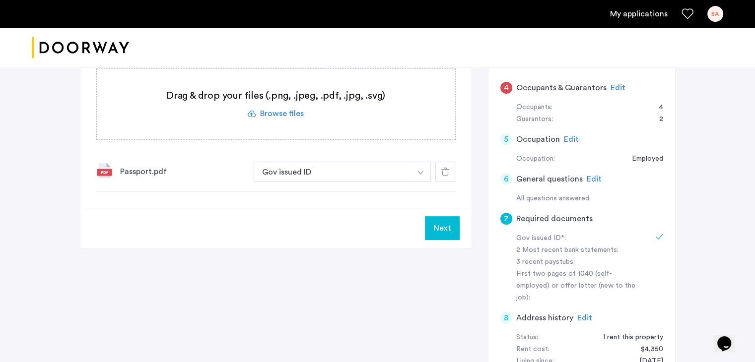
click at [272, 107] on label at bounding box center [276, 104] width 358 height 70
click at [0, 0] on input "file" at bounding box center [0, 0] width 0 height 0
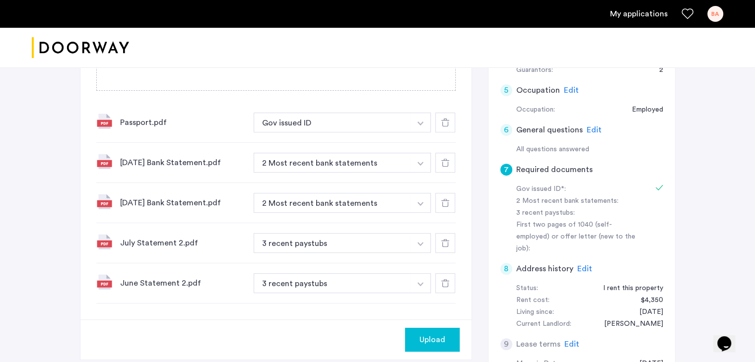
scroll to position [340, 0]
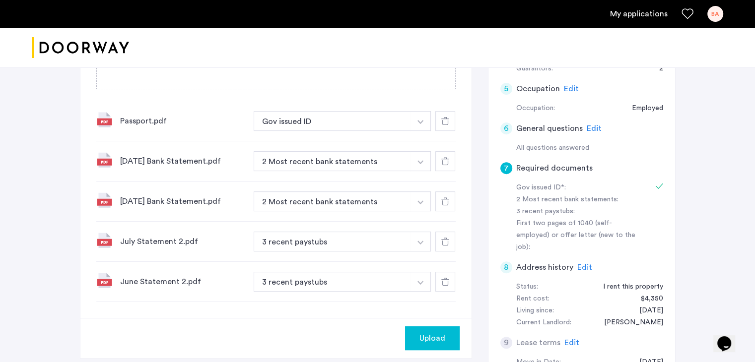
click at [371, 236] on button "3 recent paystubs" at bounding box center [333, 242] width 158 height 20
click at [417, 124] on img "button" at bounding box center [420, 122] width 6 height 4
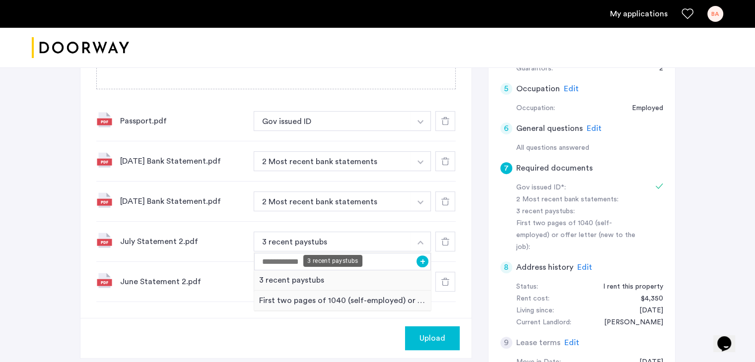
click at [314, 261] on div "3 recent paystubs" at bounding box center [332, 261] width 59 height 12
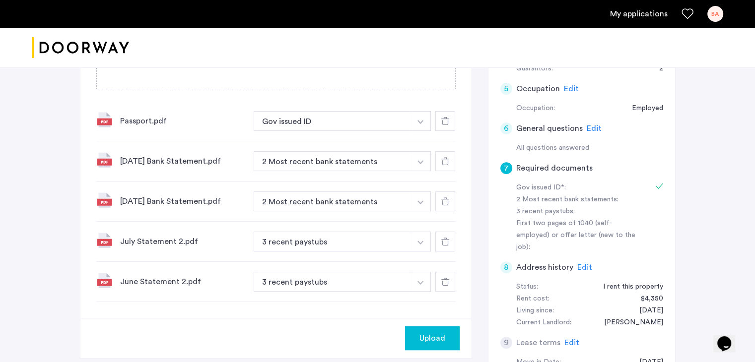
click at [427, 131] on button "button" at bounding box center [420, 121] width 20 height 20
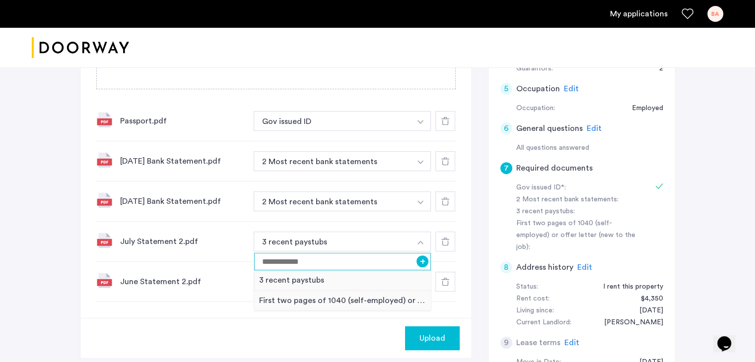
click at [275, 261] on input at bounding box center [342, 261] width 177 height 17
type input "*"
type input "**********"
click at [52, 287] on div "1120 Hancock Street, Unit 3, Brooklyn, NY 11221 | Application Id: #8374 $5500 /…" at bounding box center [377, 66] width 755 height 678
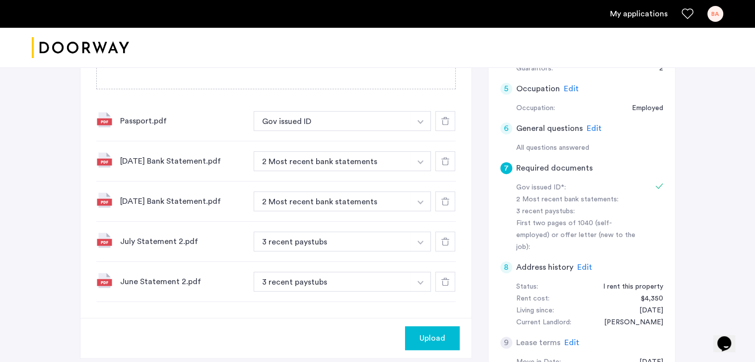
click at [417, 131] on button "button" at bounding box center [420, 121] width 20 height 20
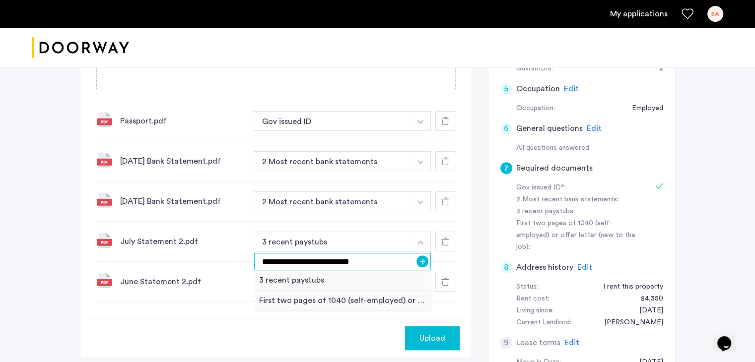
click at [375, 262] on input "**********" at bounding box center [342, 261] width 177 height 17
click at [423, 261] on button "+" at bounding box center [422, 262] width 12 height 12
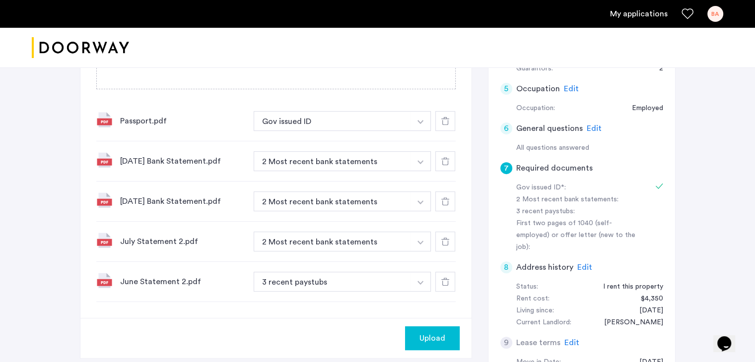
click at [427, 131] on button "button" at bounding box center [420, 121] width 20 height 20
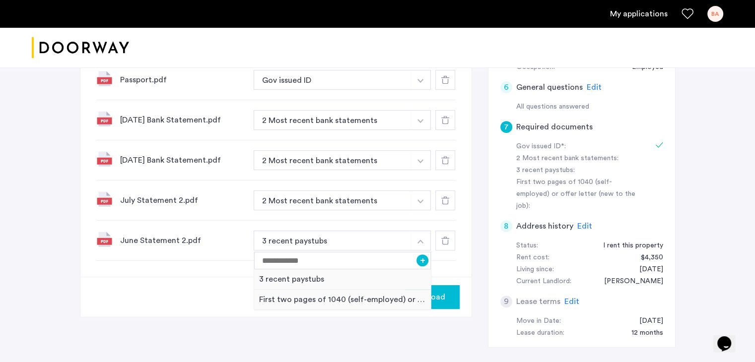
scroll to position [382, 0]
click at [291, 259] on input at bounding box center [342, 260] width 177 height 17
type input "**********"
click at [424, 263] on button "+" at bounding box center [422, 260] width 12 height 12
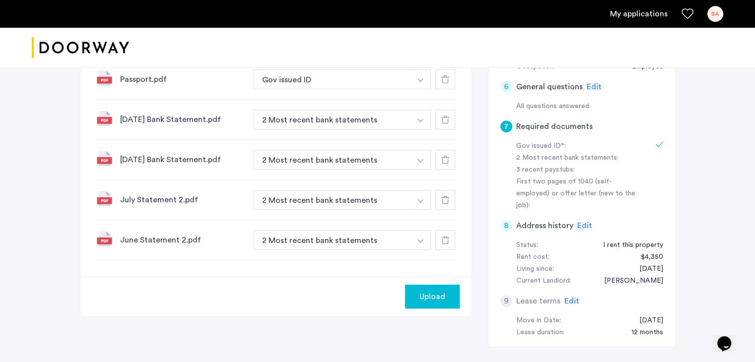
click at [427, 291] on span "Upload" at bounding box center [432, 297] width 26 height 12
click at [289, 317] on div "7 Required documents Gov issued ID* 2 Most recent bank statements 3 recent pays…" at bounding box center [378, 102] width 596 height 521
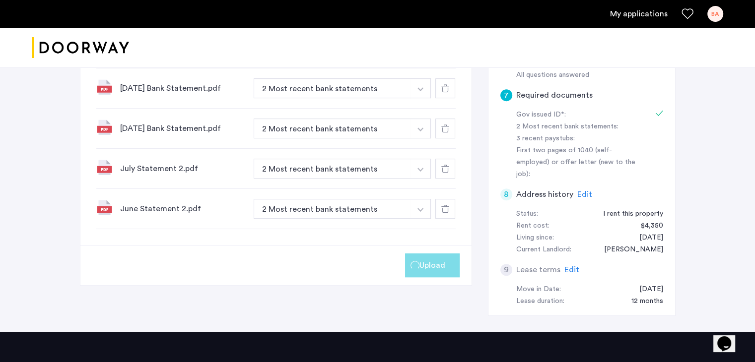
scroll to position [401, 0]
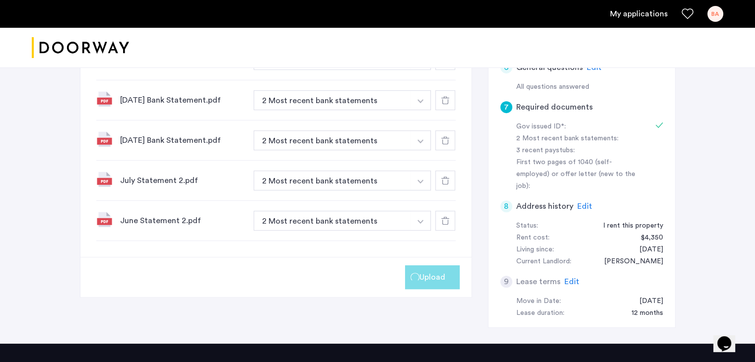
click at [349, 296] on div "7 Required documents Gov issued ID* 2 Most recent bank statements 3 recent pays…" at bounding box center [276, 60] width 392 height 475
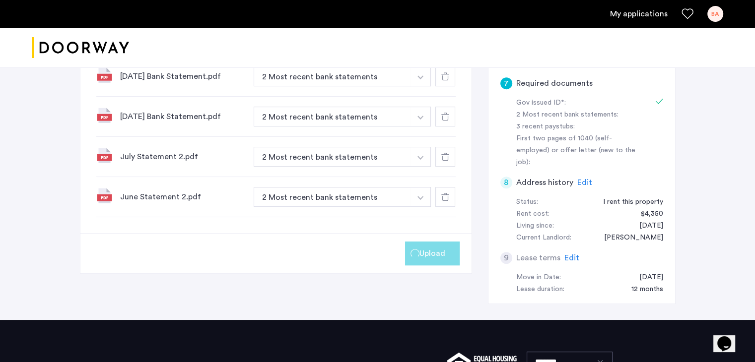
scroll to position [424, 0]
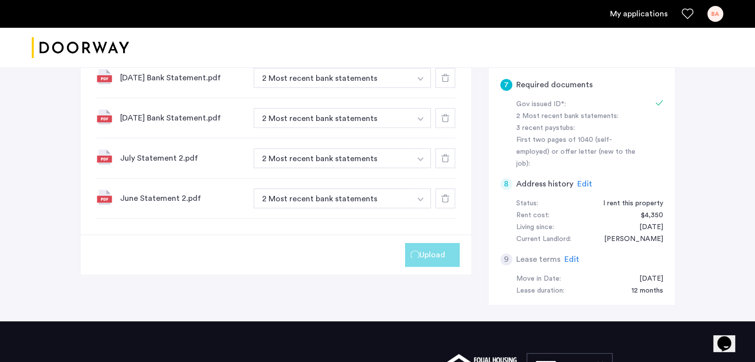
click at [437, 251] on span "Upload" at bounding box center [432, 255] width 26 height 12
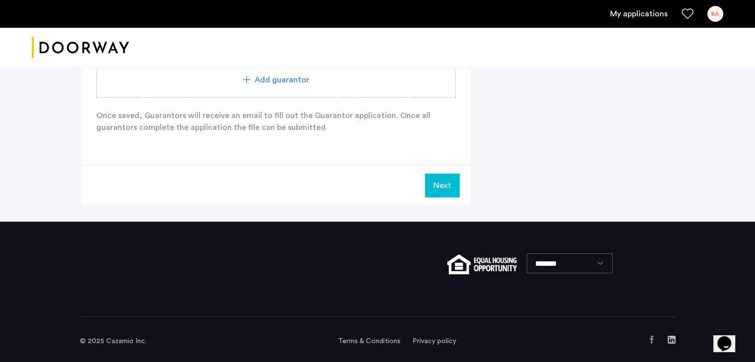
scroll to position [1492, 0]
click at [443, 182] on button "Next" at bounding box center [442, 186] width 35 height 24
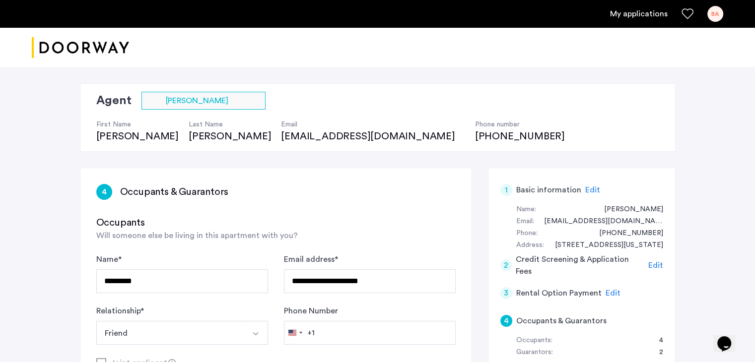
scroll to position [0, 0]
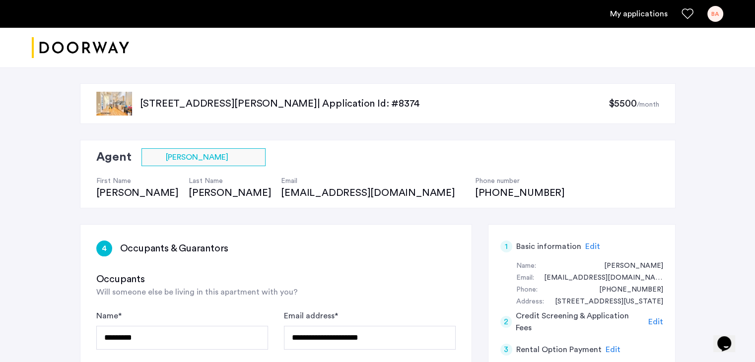
click at [637, 11] on link "My applications" at bounding box center [639, 14] width 58 height 12
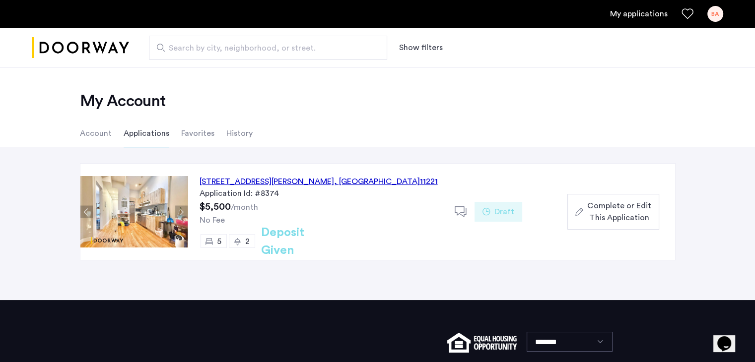
click at [582, 222] on div "Complete or Edit This Application" at bounding box center [612, 212] width 75 height 24
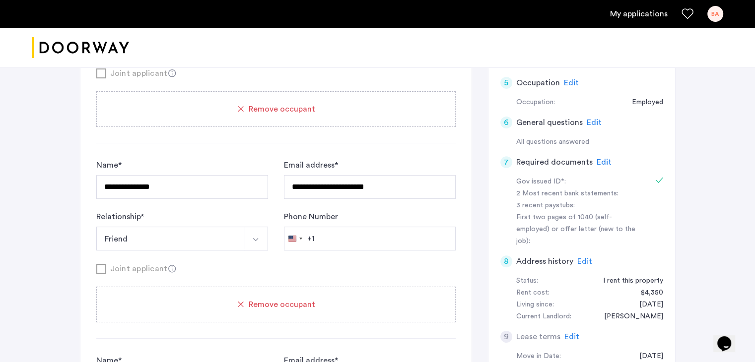
scroll to position [344, 0]
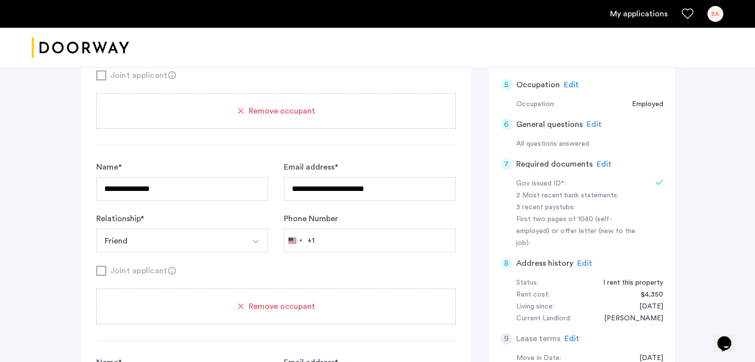
click at [602, 163] on span "Edit" at bounding box center [604, 164] width 15 height 8
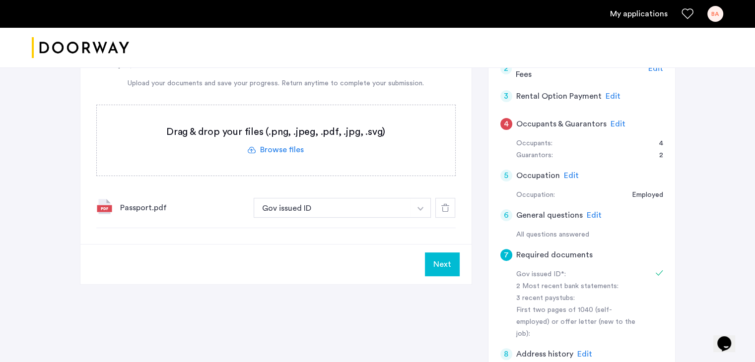
scroll to position [253, 0]
click at [271, 153] on label at bounding box center [276, 141] width 358 height 70
click at [0, 0] on input "file" at bounding box center [0, 0] width 0 height 0
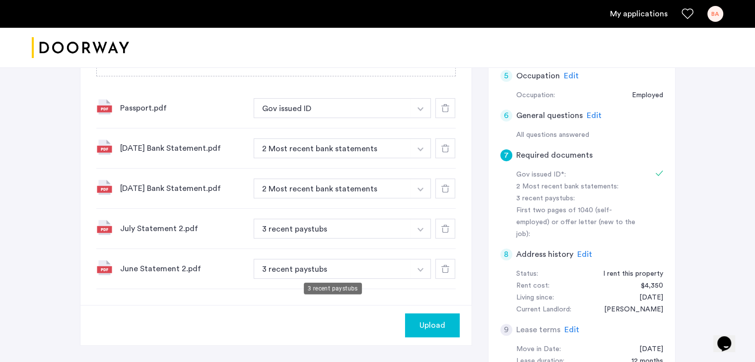
scroll to position [353, 0]
click at [415, 118] on button "button" at bounding box center [420, 108] width 20 height 20
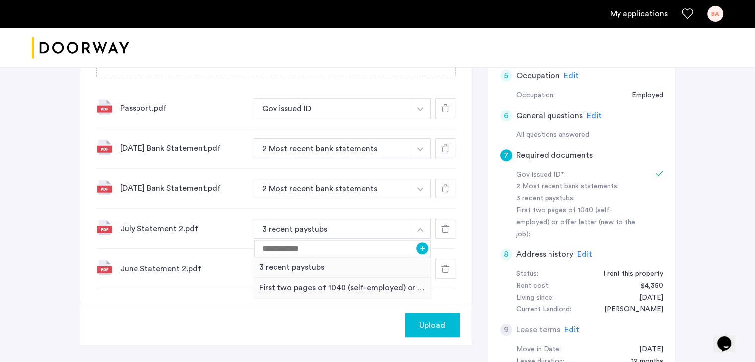
click at [448, 148] on use at bounding box center [445, 148] width 8 height 8
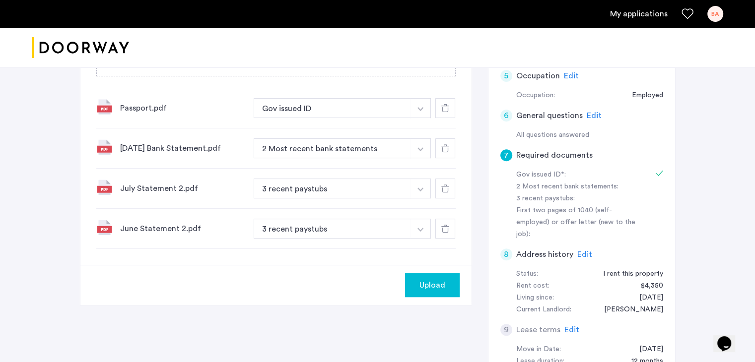
click at [448, 150] on use at bounding box center [445, 148] width 8 height 8
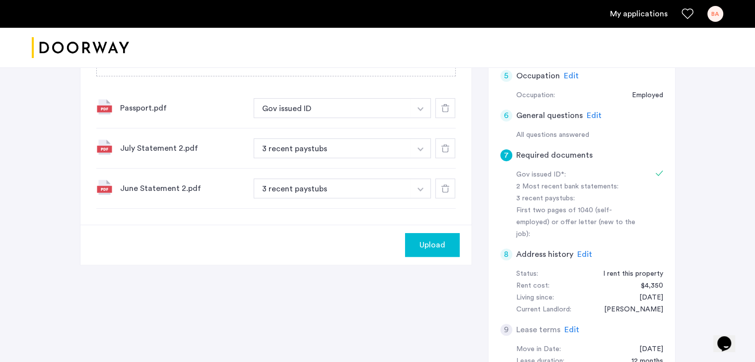
click at [448, 150] on use at bounding box center [445, 148] width 8 height 8
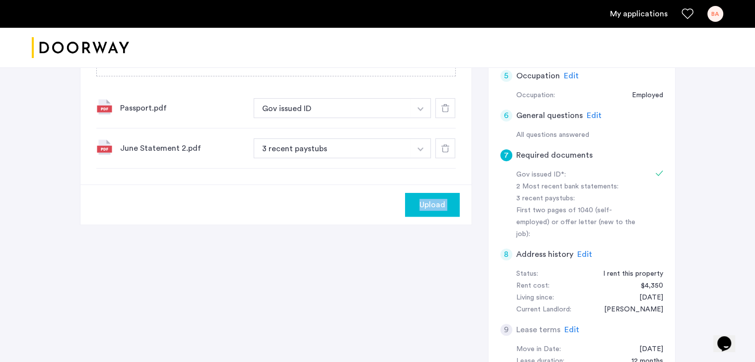
click at [448, 150] on use at bounding box center [445, 148] width 8 height 8
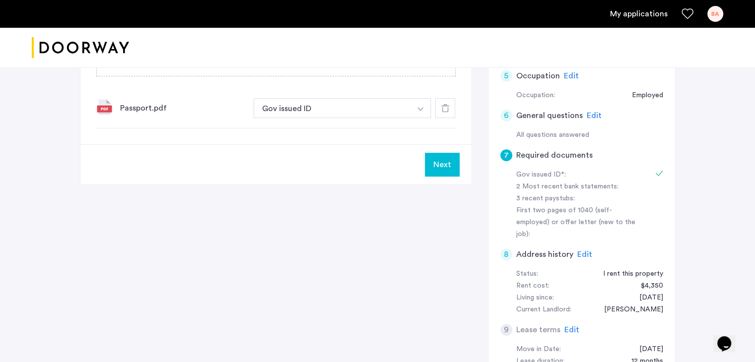
click at [335, 207] on div "7 Required documents Gov issued ID* 2 Most recent bank statements 3 recent pays…" at bounding box center [378, 131] width 596 height 521
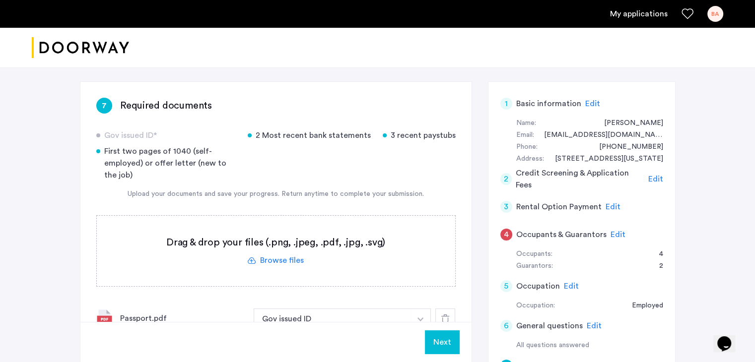
scroll to position [144, 0]
click at [271, 255] on label at bounding box center [276, 250] width 358 height 70
click at [0, 0] on input "file" at bounding box center [0, 0] width 0 height 0
